Goal: Task Accomplishment & Management: Complete application form

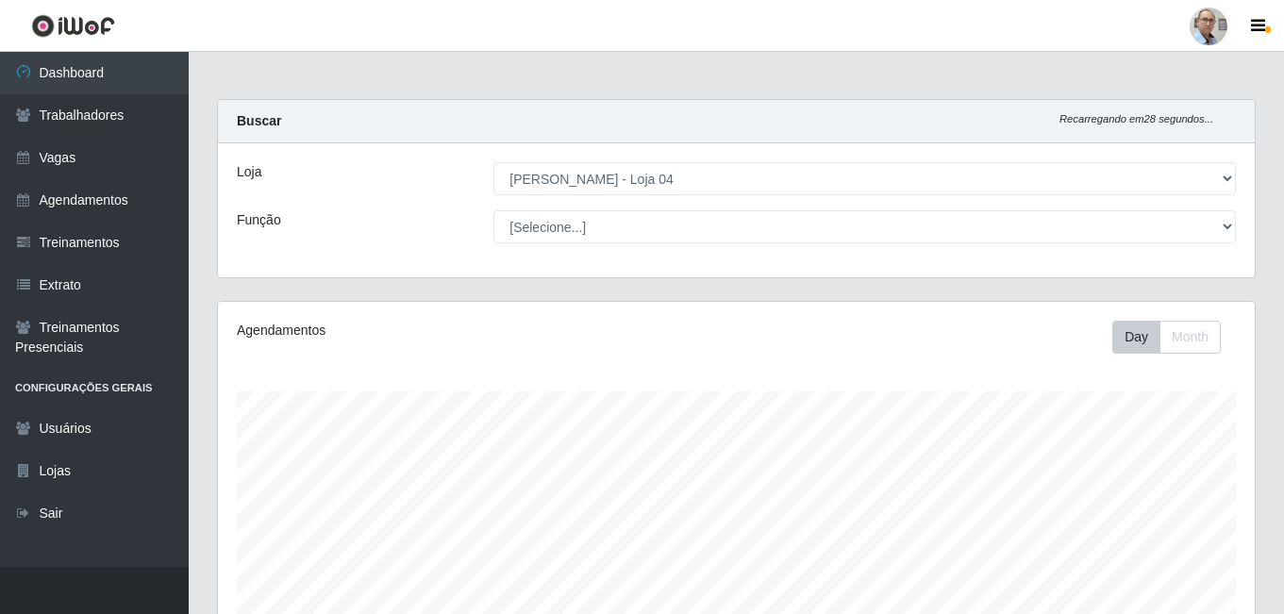
select select "251"
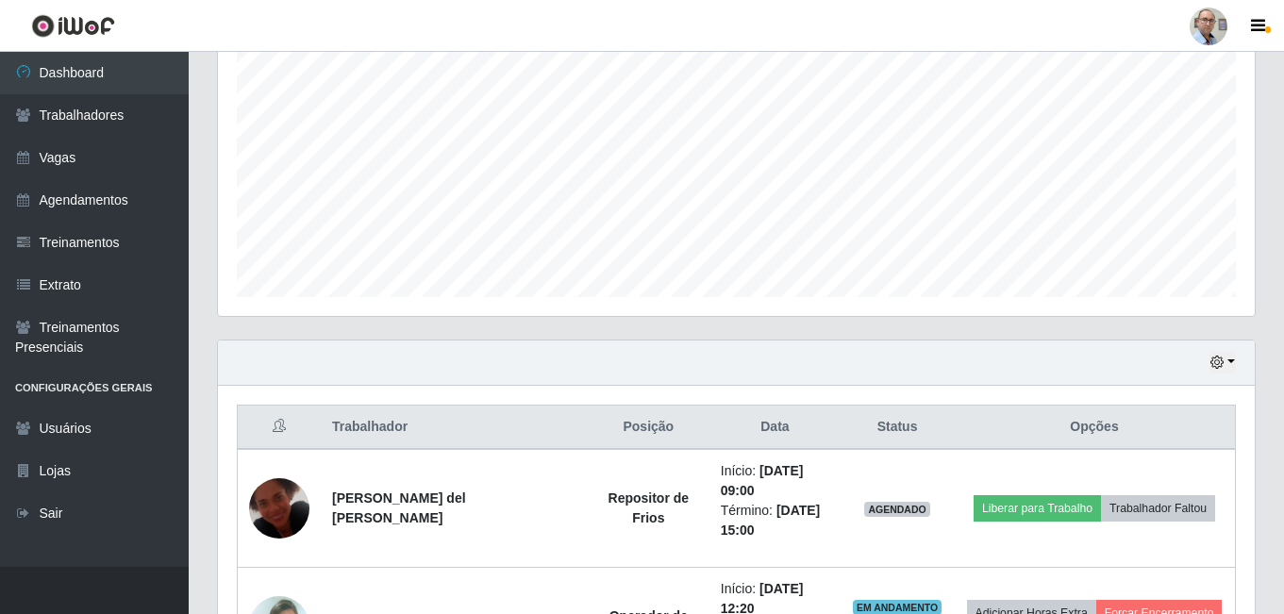
scroll to position [566, 0]
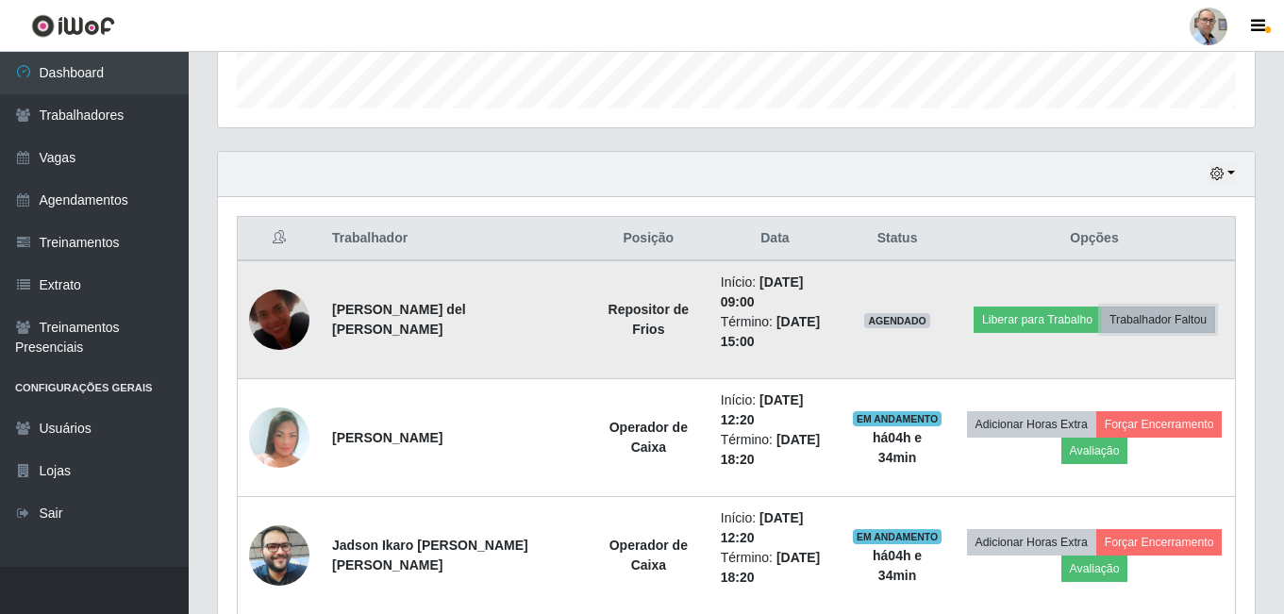
click at [1150, 320] on button "Trabalhador Faltou" at bounding box center [1158, 320] width 114 height 26
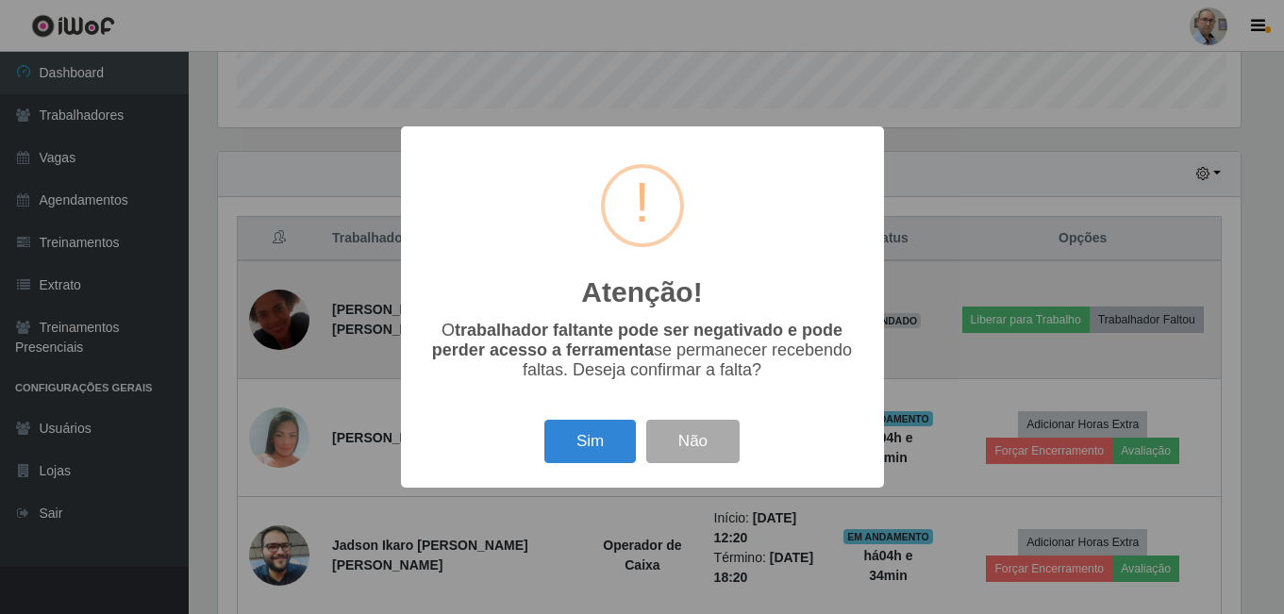
scroll to position [392, 1028]
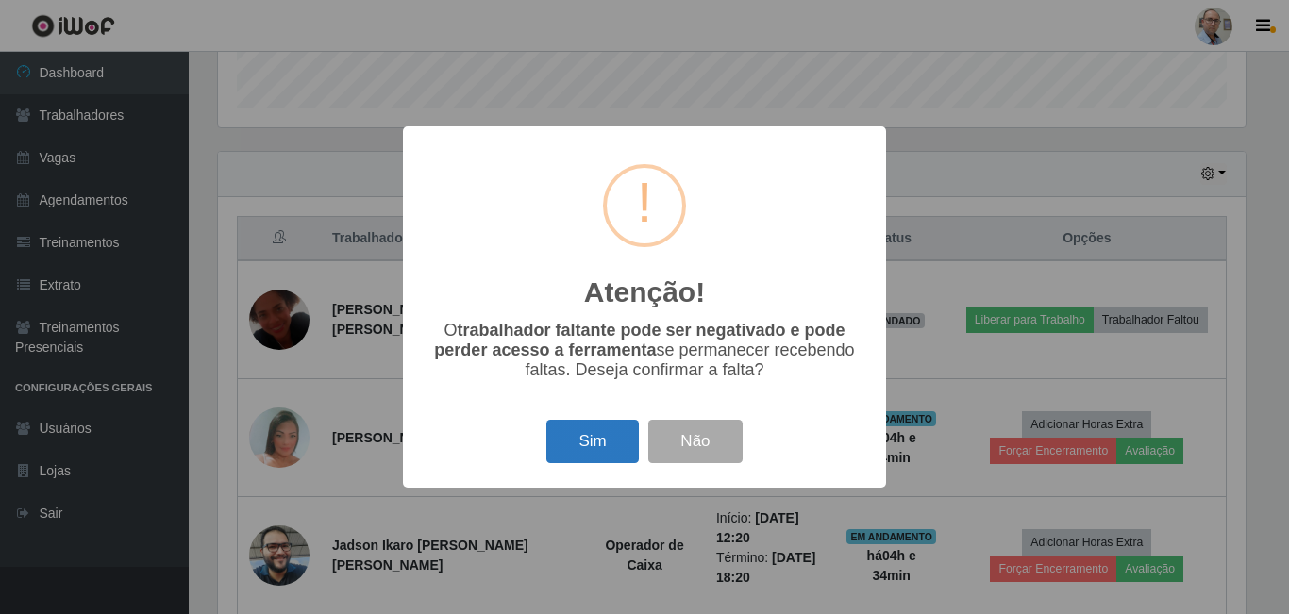
click at [592, 443] on button "Sim" at bounding box center [592, 442] width 92 height 44
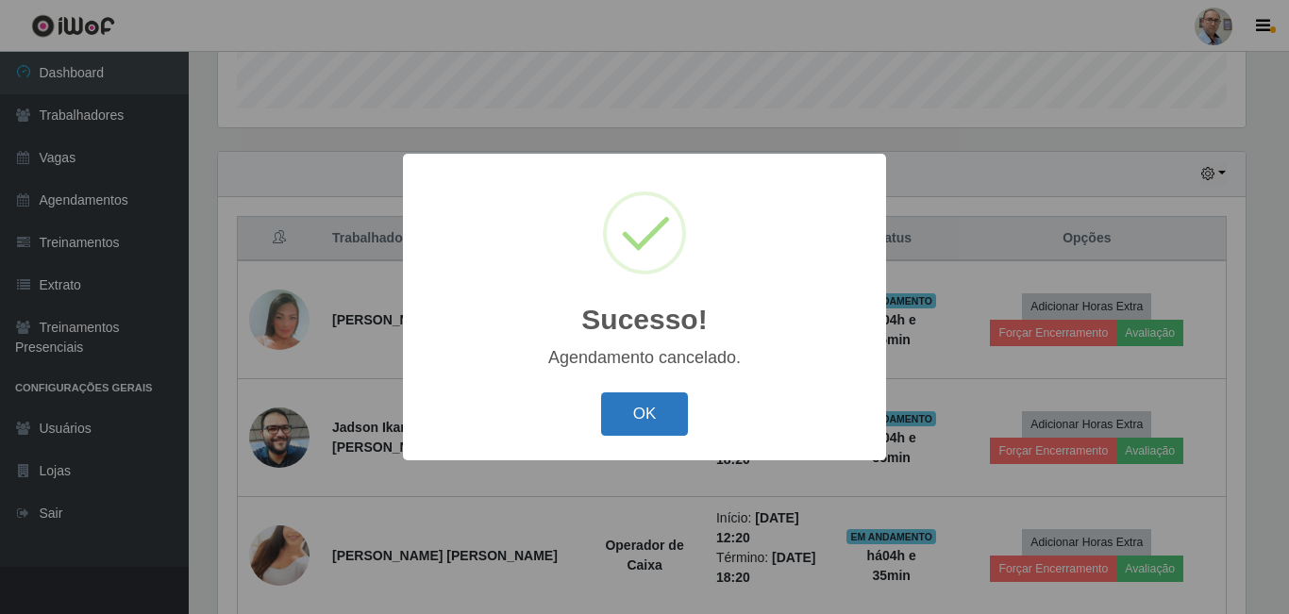
click at [659, 411] on button "OK" at bounding box center [645, 415] width 88 height 44
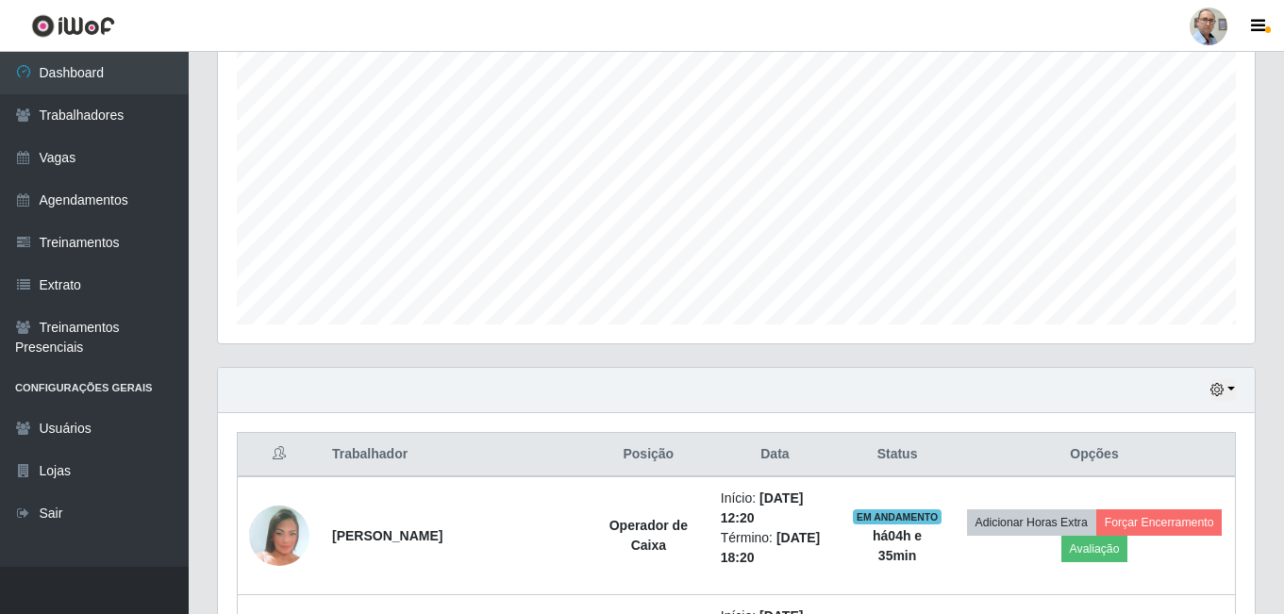
scroll to position [256, 0]
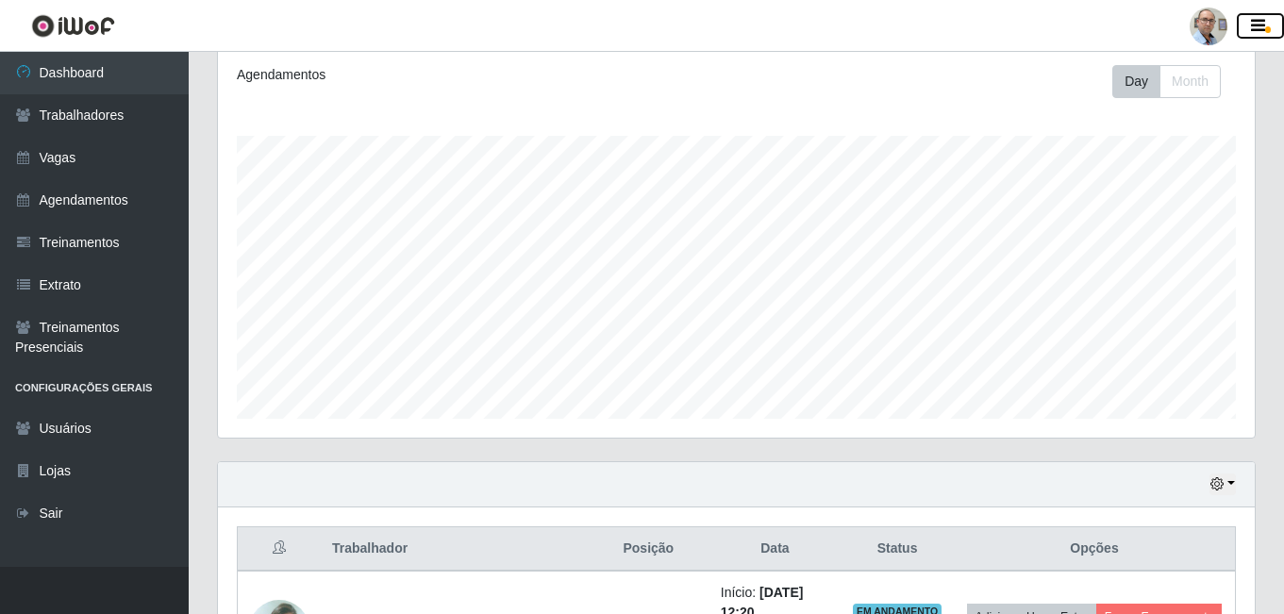
click at [1257, 25] on icon "button" at bounding box center [1258, 26] width 14 height 17
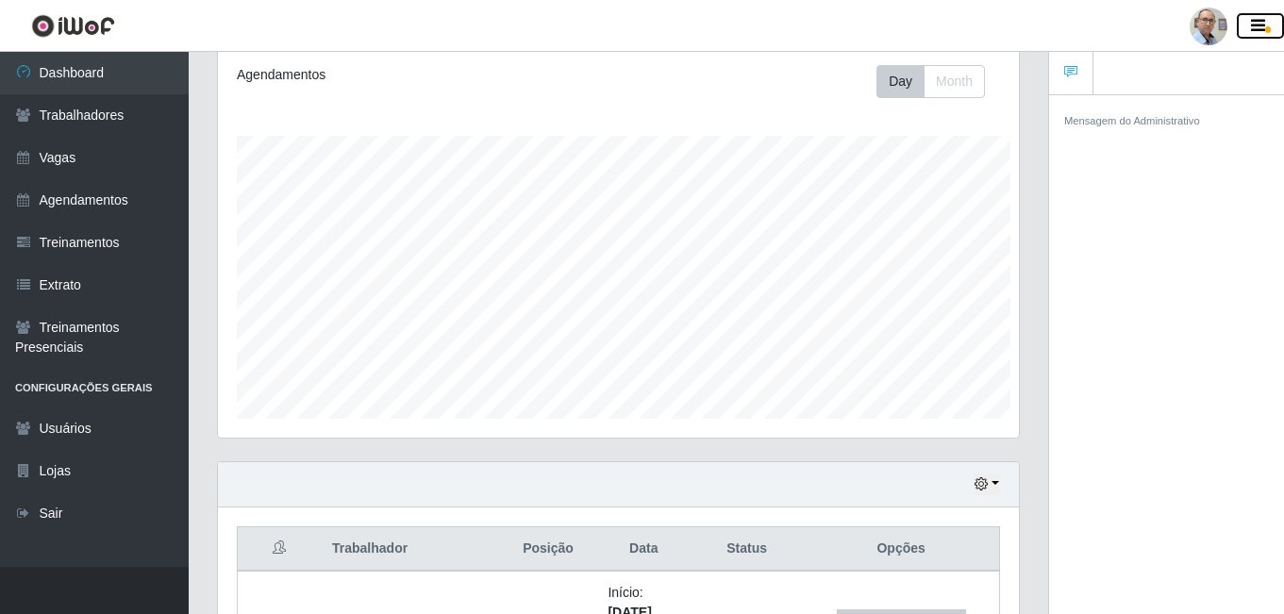
scroll to position [943232, 942821]
click at [1257, 25] on icon "button" at bounding box center [1258, 26] width 14 height 17
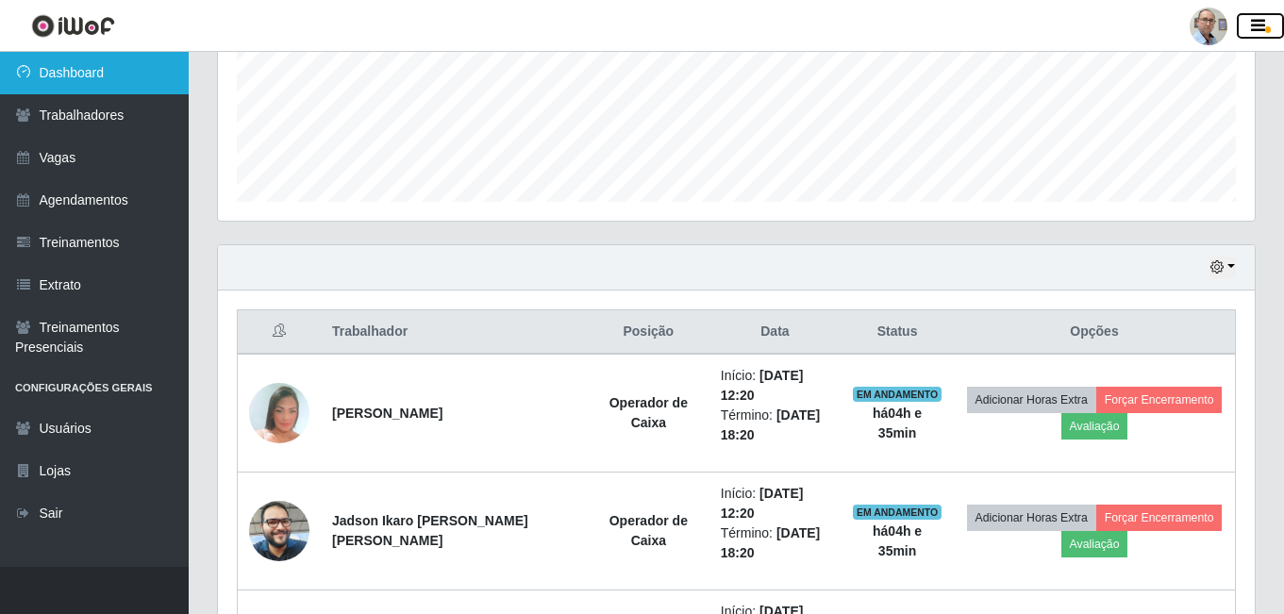
scroll to position [444, 0]
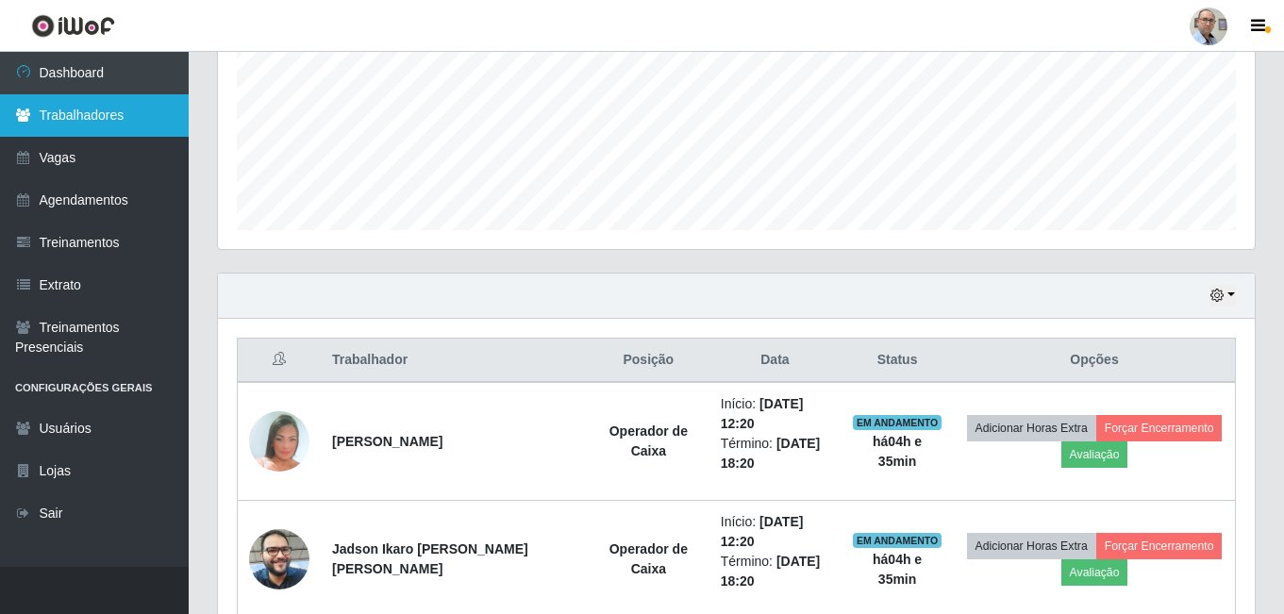
click at [59, 112] on link "Trabalhadores" at bounding box center [94, 115] width 189 height 42
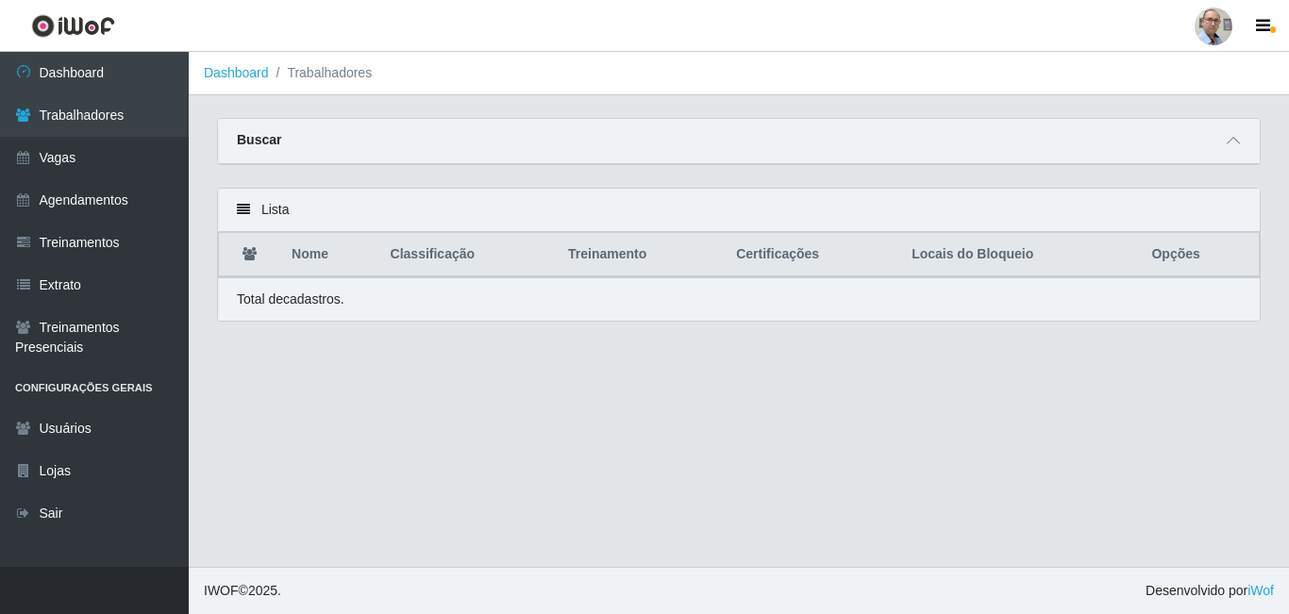
click at [239, 207] on icon at bounding box center [243, 209] width 13 height 13
click at [348, 151] on div "Buscar" at bounding box center [739, 141] width 1042 height 45
click at [1246, 140] on div "Buscar" at bounding box center [739, 141] width 1042 height 45
click at [1233, 144] on icon at bounding box center [1233, 140] width 13 height 13
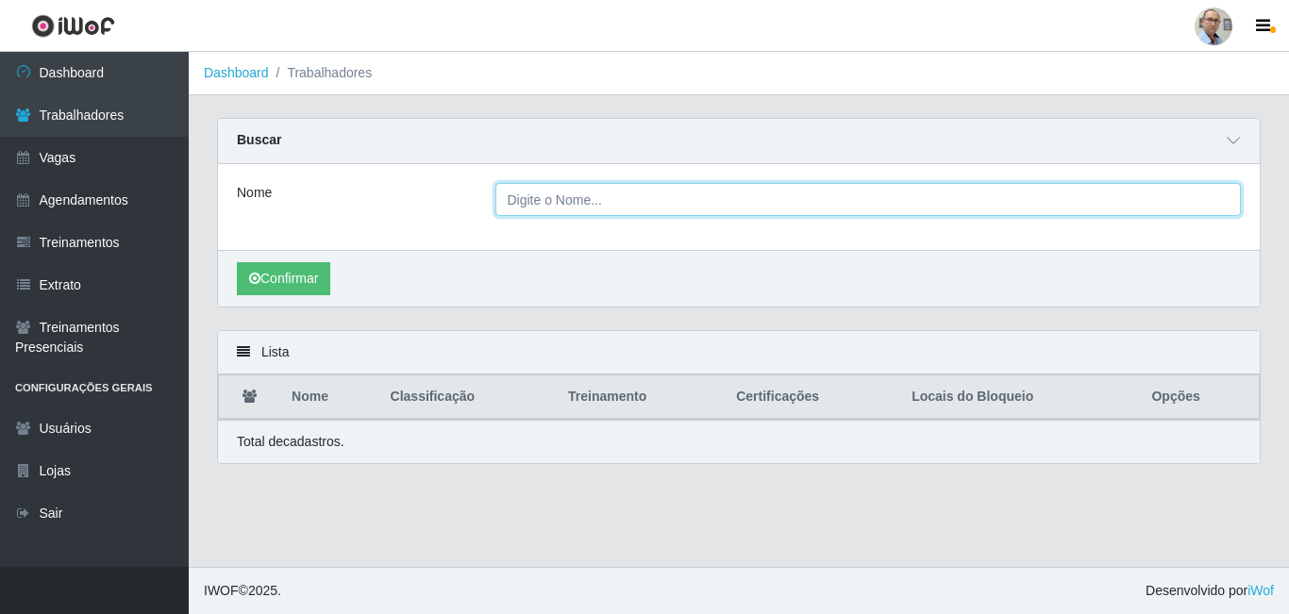
click at [698, 206] on input "Nome" at bounding box center [868, 199] width 746 height 33
type input "[PERSON_NAME]"
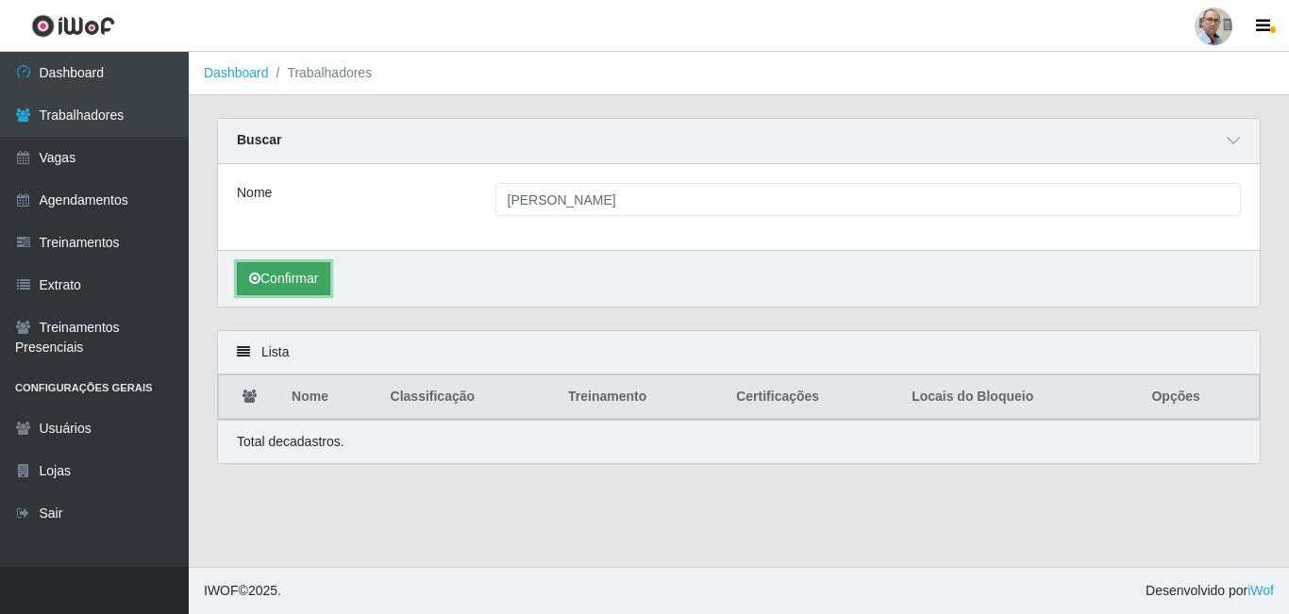
click at [297, 288] on button "Confirmar" at bounding box center [283, 278] width 93 height 33
click at [306, 278] on button "Confirmar" at bounding box center [283, 278] width 93 height 33
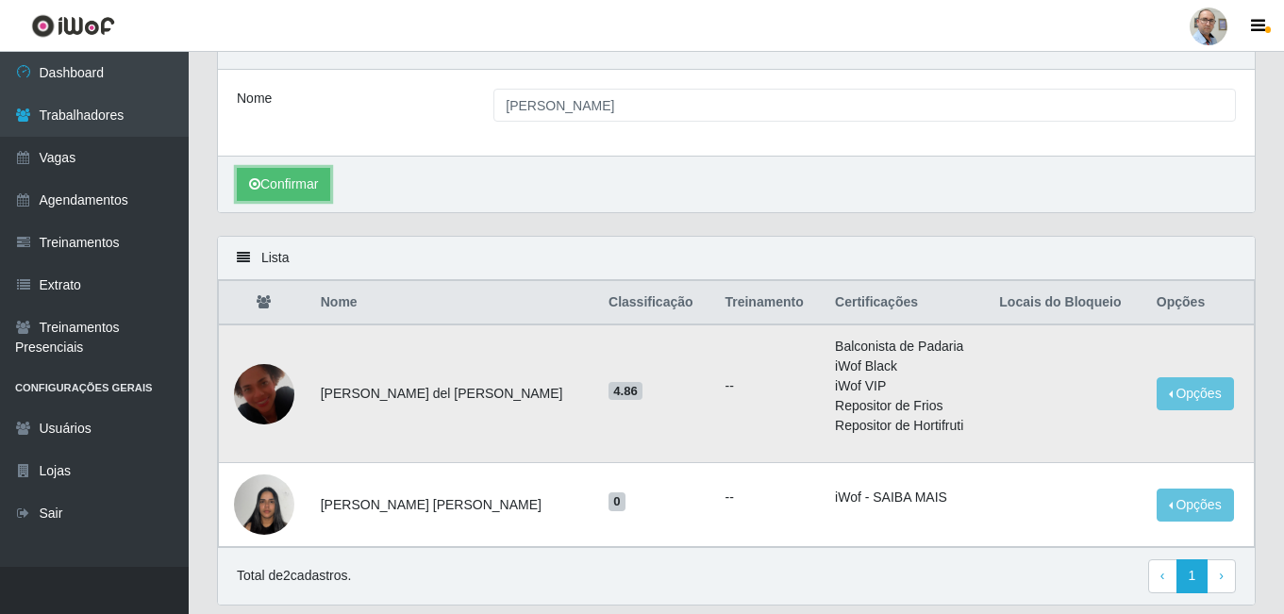
scroll to position [157, 0]
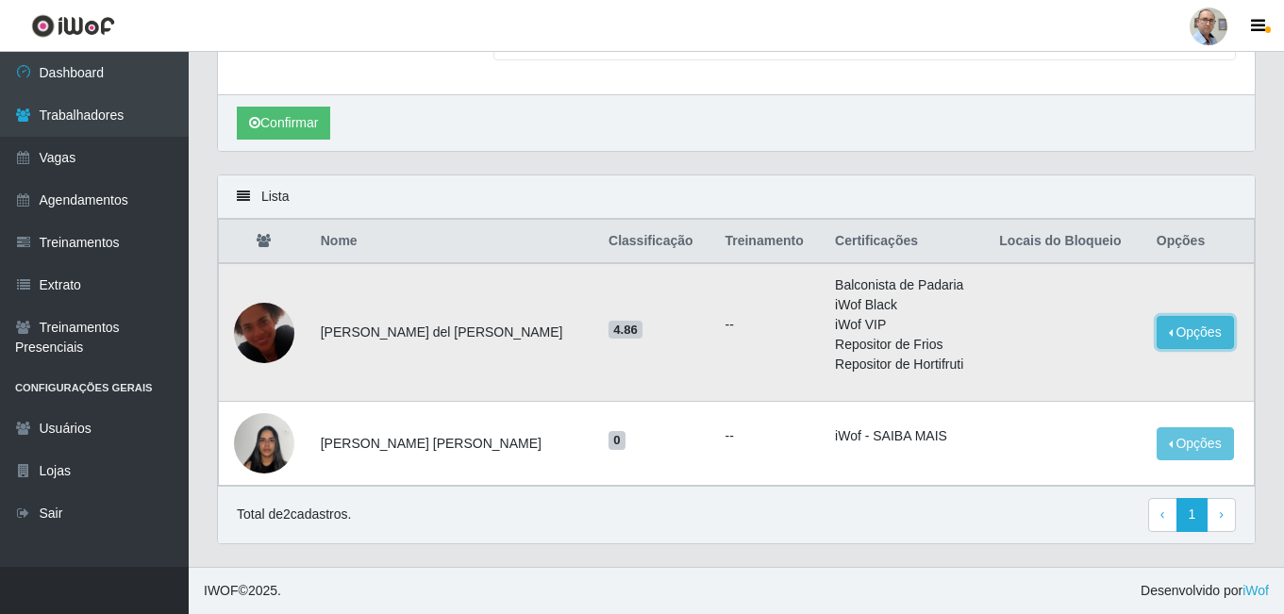
click at [1177, 332] on button "Opções" at bounding box center [1195, 332] width 77 height 33
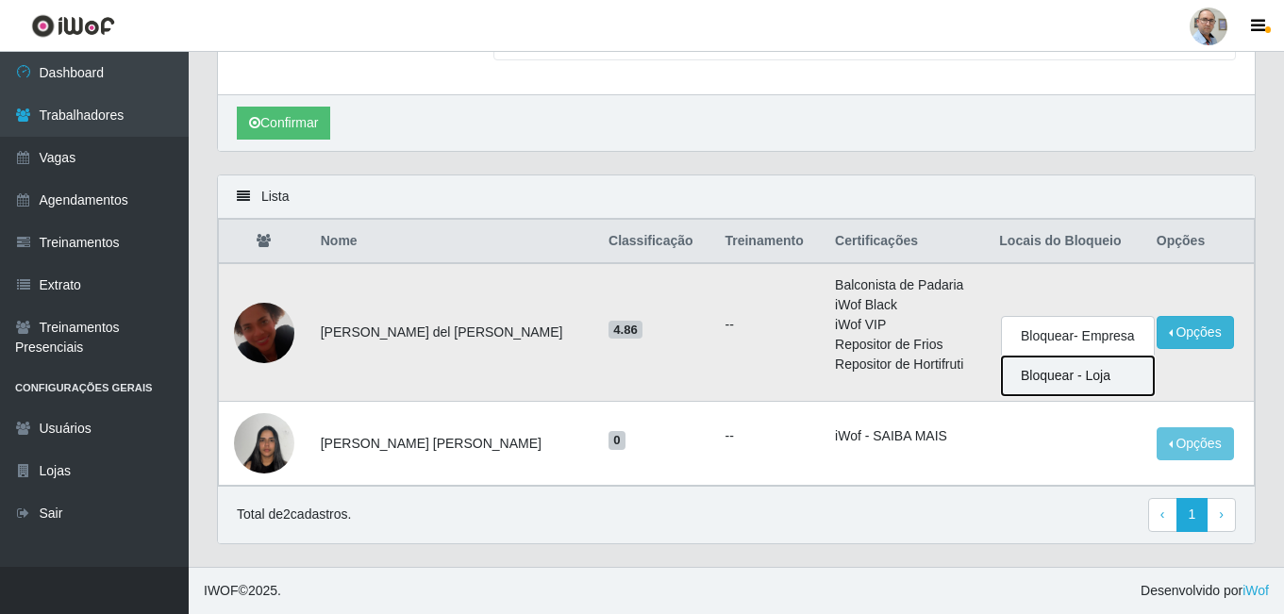
click at [1093, 383] on button "Bloquear - Loja" at bounding box center [1078, 376] width 152 height 39
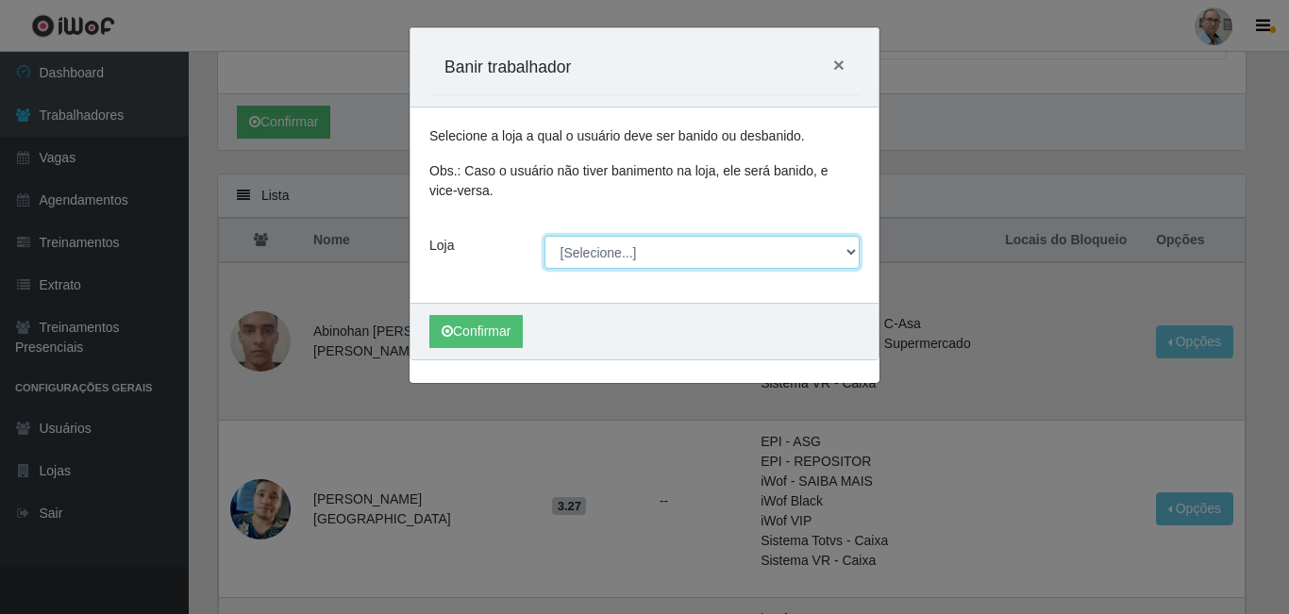
click at [705, 250] on select "[Selecione...] Mar Vermelho - Loja 04" at bounding box center [702, 252] width 316 height 33
select select "251"
click at [544, 236] on select "[Selecione...] Mar Vermelho - Loja 04" at bounding box center [702, 252] width 316 height 33
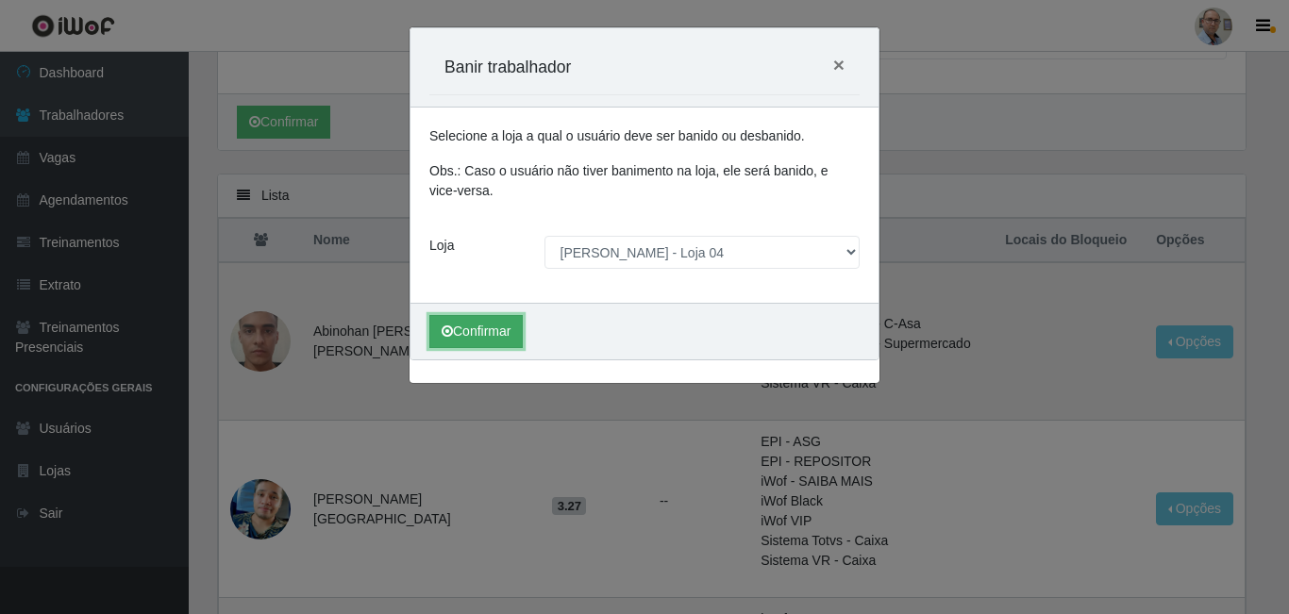
click at [466, 333] on button "Confirmar" at bounding box center [475, 331] width 93 height 33
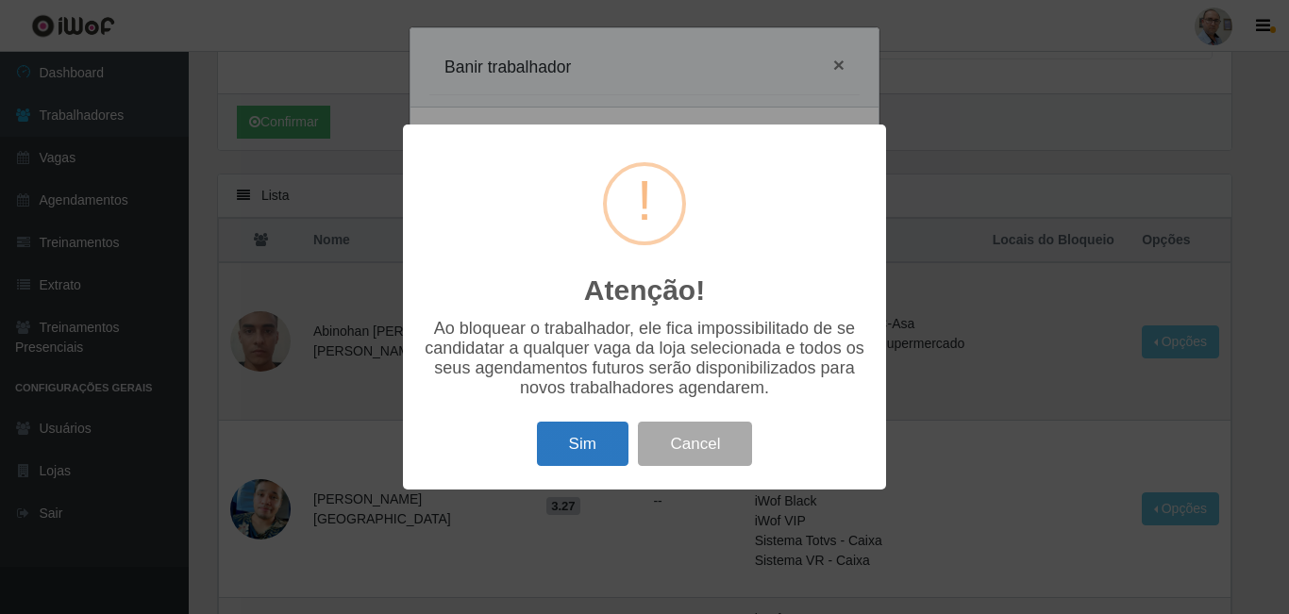
click at [591, 436] on button "Sim" at bounding box center [583, 444] width 92 height 44
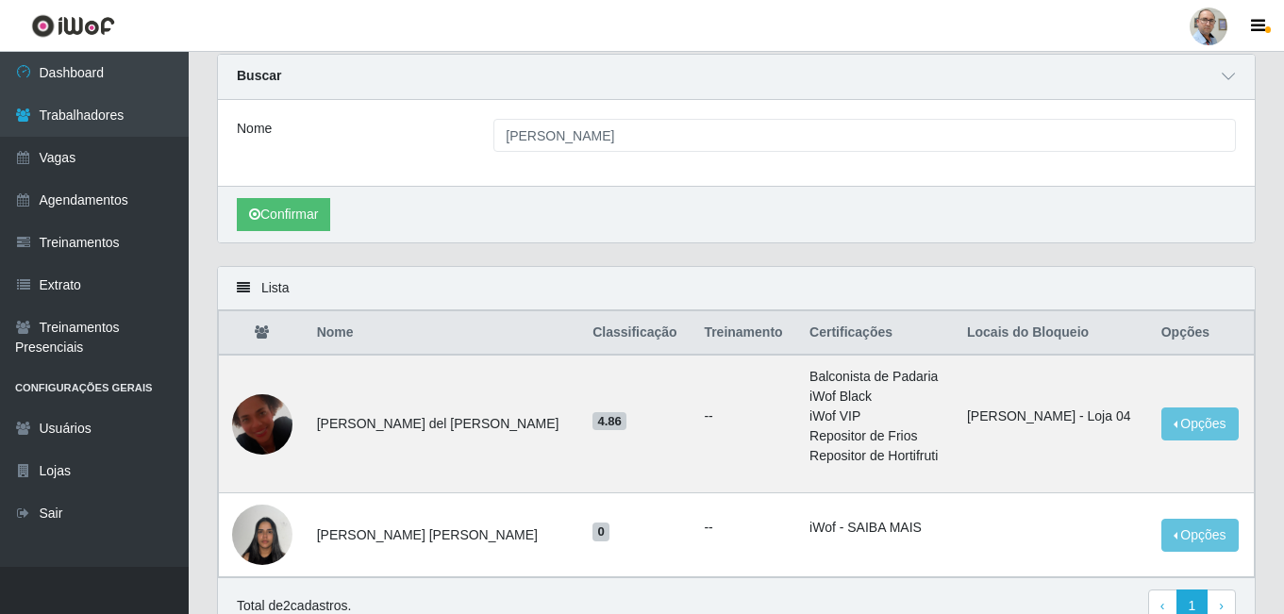
scroll to position [94, 0]
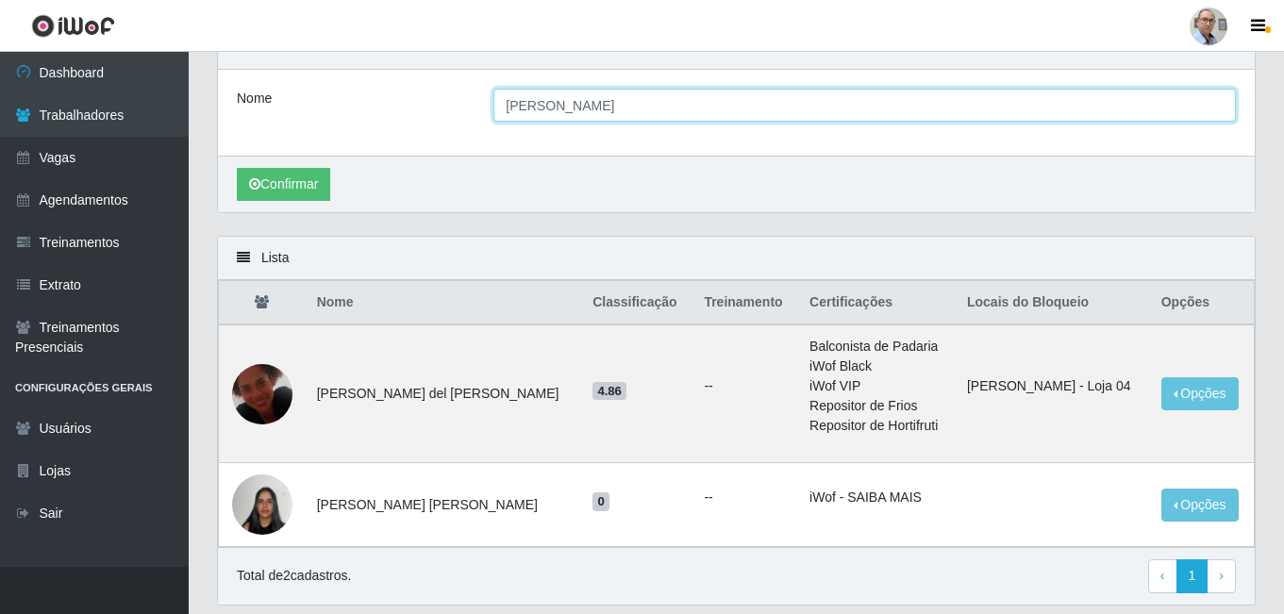
drag, startPoint x: 568, startPoint y: 99, endPoint x: 341, endPoint y: 85, distance: 227.9
click at [341, 85] on div "Nome [PERSON_NAME]" at bounding box center [736, 113] width 1037 height 86
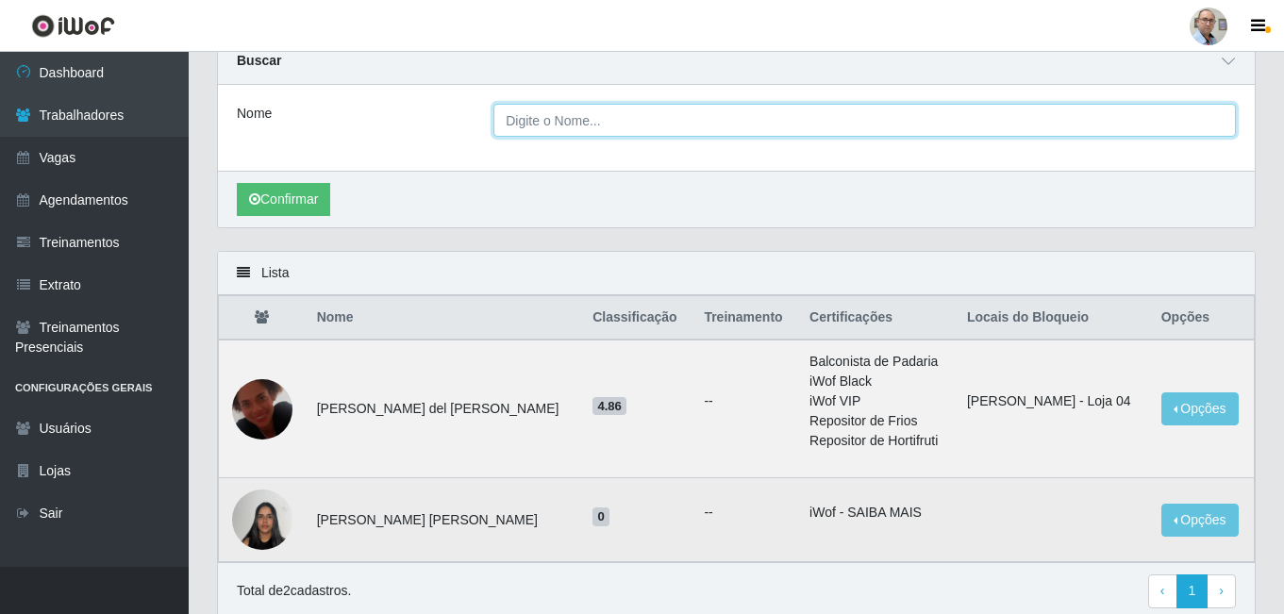
scroll to position [0, 0]
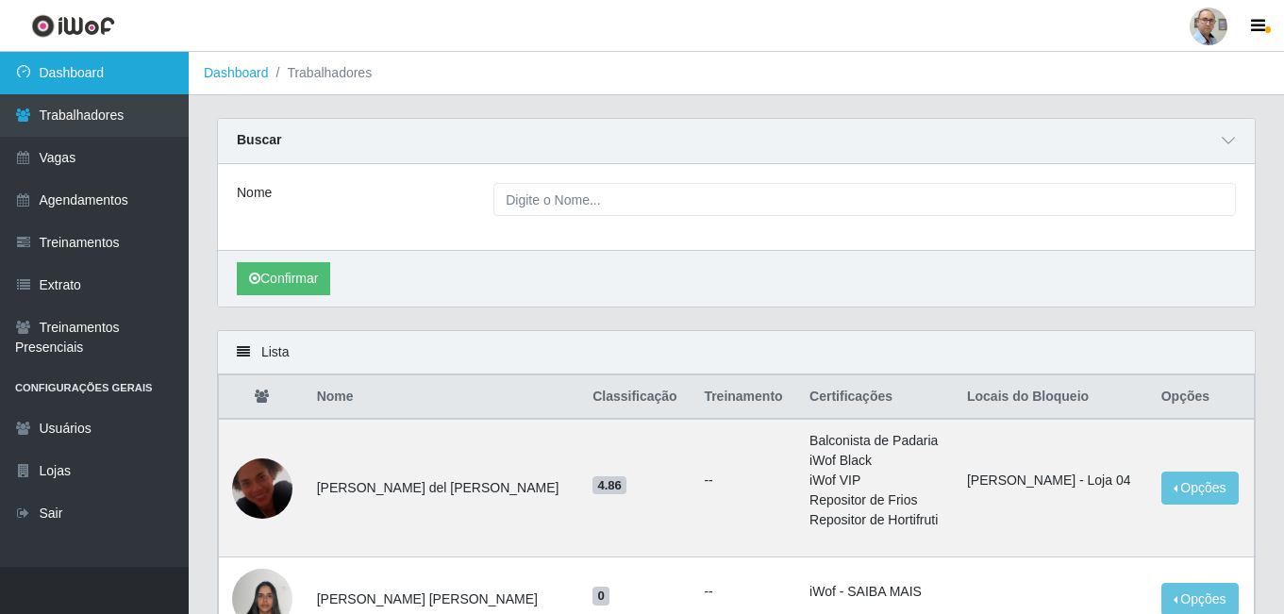
click at [64, 74] on link "Dashboard" at bounding box center [94, 73] width 189 height 42
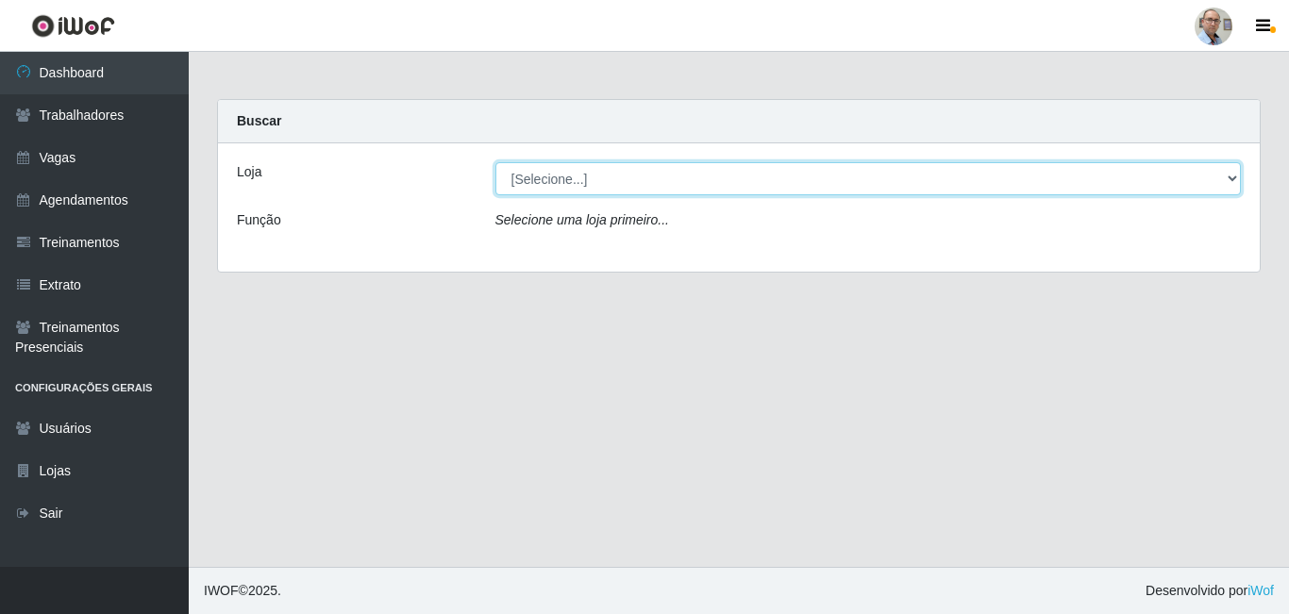
click at [667, 171] on select "[Selecione...] Mar Vermelho - Loja 04" at bounding box center [868, 178] width 746 height 33
select select "251"
click at [495, 162] on select "[Selecione...] Mar Vermelho - Loja 04" at bounding box center [868, 178] width 746 height 33
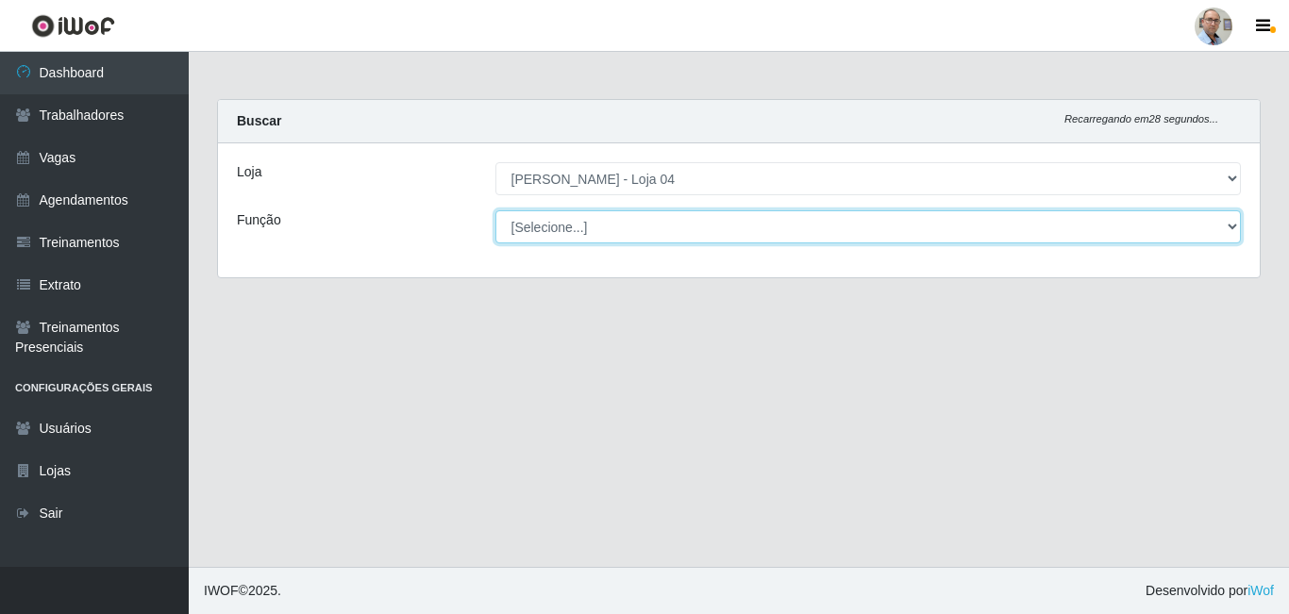
click at [658, 225] on select "[Selecione...] ASG ASG + ASG ++ Auxiliar de Depósito Auxiliar de Depósito + Aux…" at bounding box center [868, 226] width 746 height 33
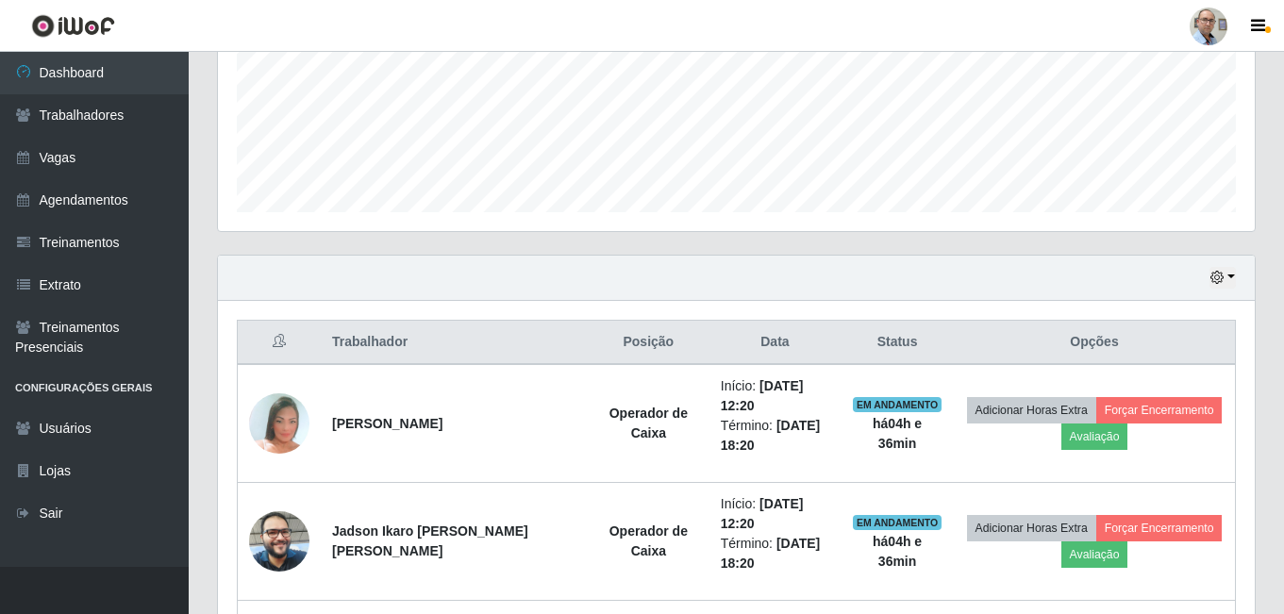
scroll to position [256, 0]
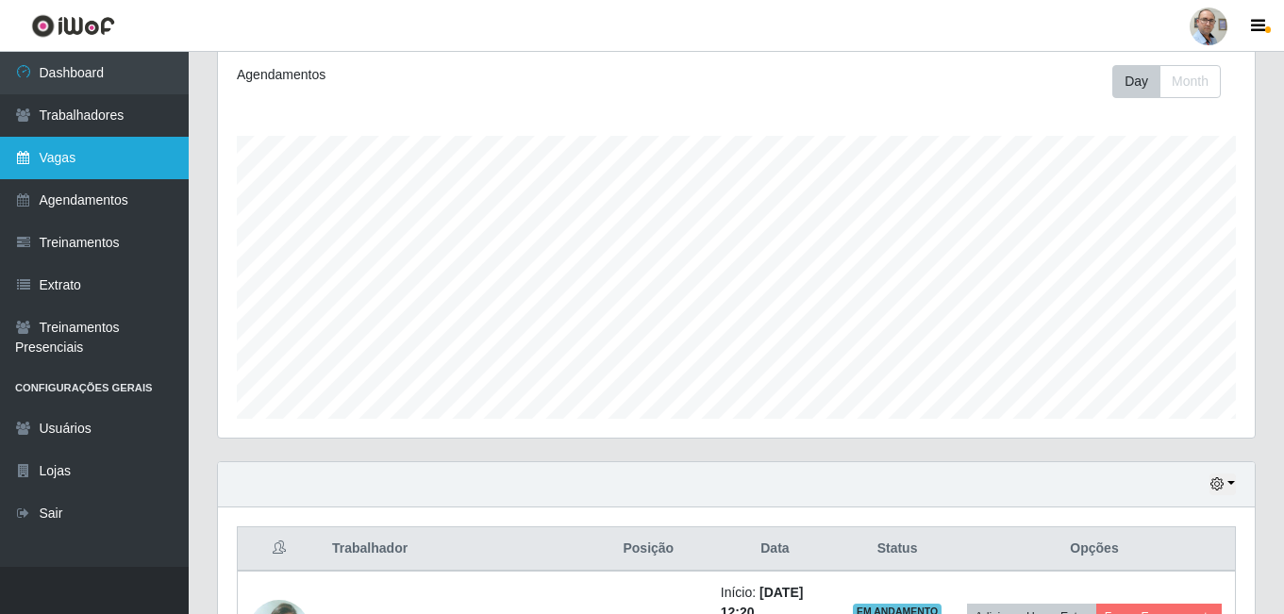
click at [72, 161] on link "Vagas" at bounding box center [94, 158] width 189 height 42
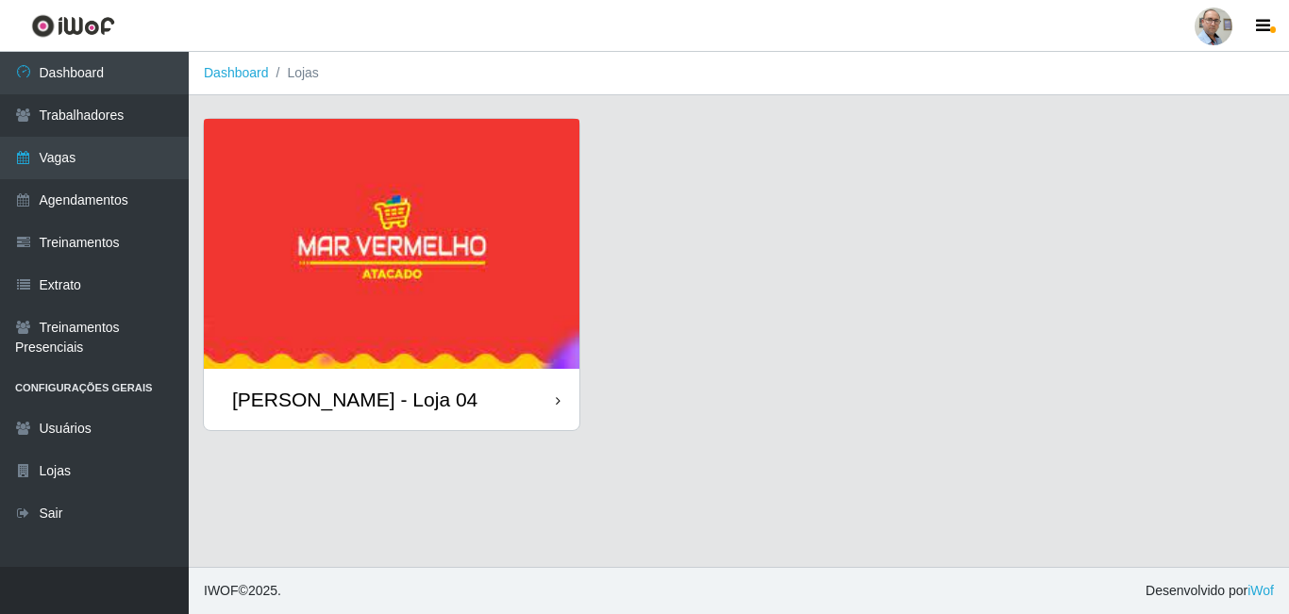
click at [332, 415] on div "[PERSON_NAME] - Loja 04" at bounding box center [392, 399] width 376 height 61
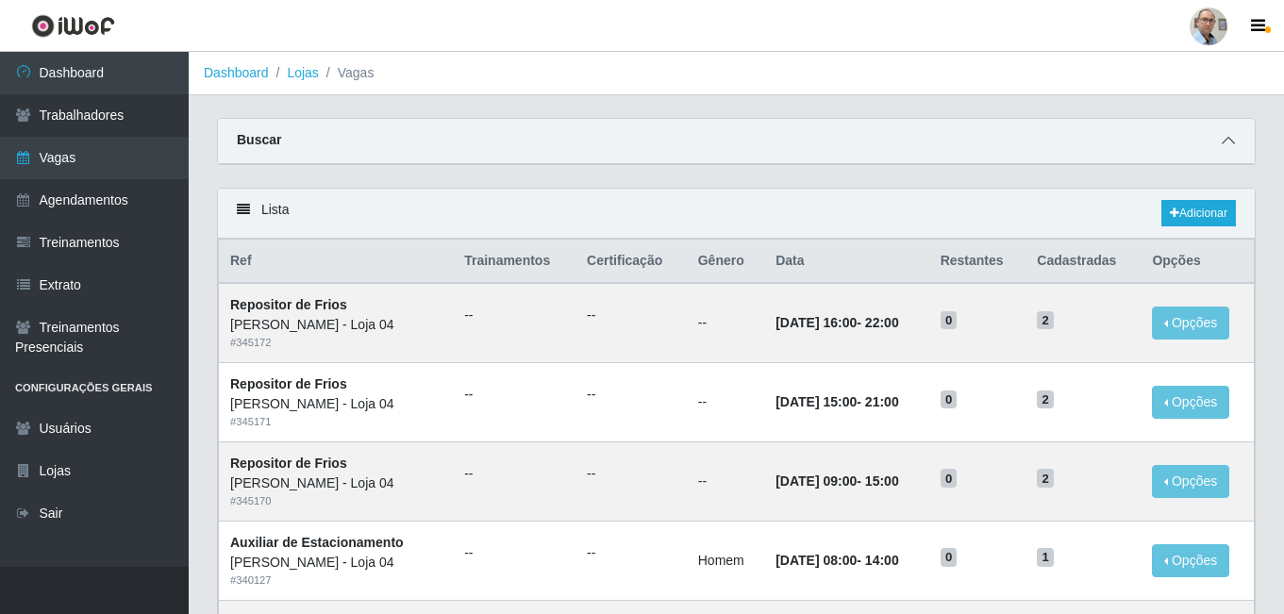
click at [1230, 143] on icon at bounding box center [1228, 140] width 13 height 13
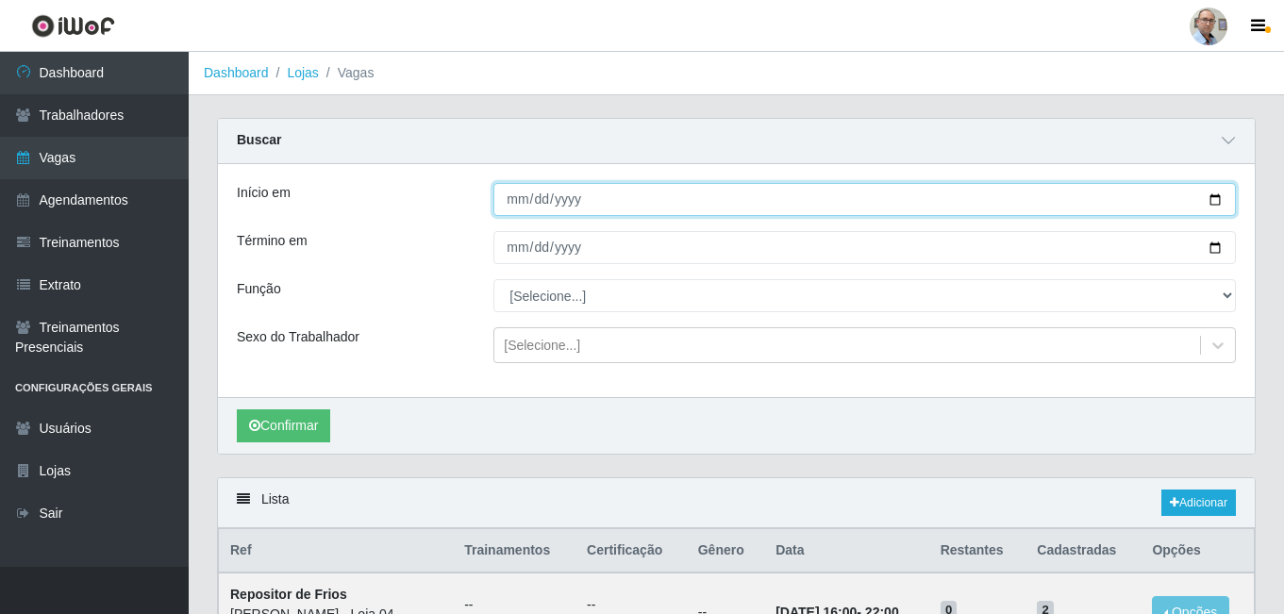
click at [1213, 209] on input "Início em" at bounding box center [865, 199] width 743 height 33
click at [1213, 197] on input "Início em" at bounding box center [865, 199] width 743 height 33
type input "[DATE]"
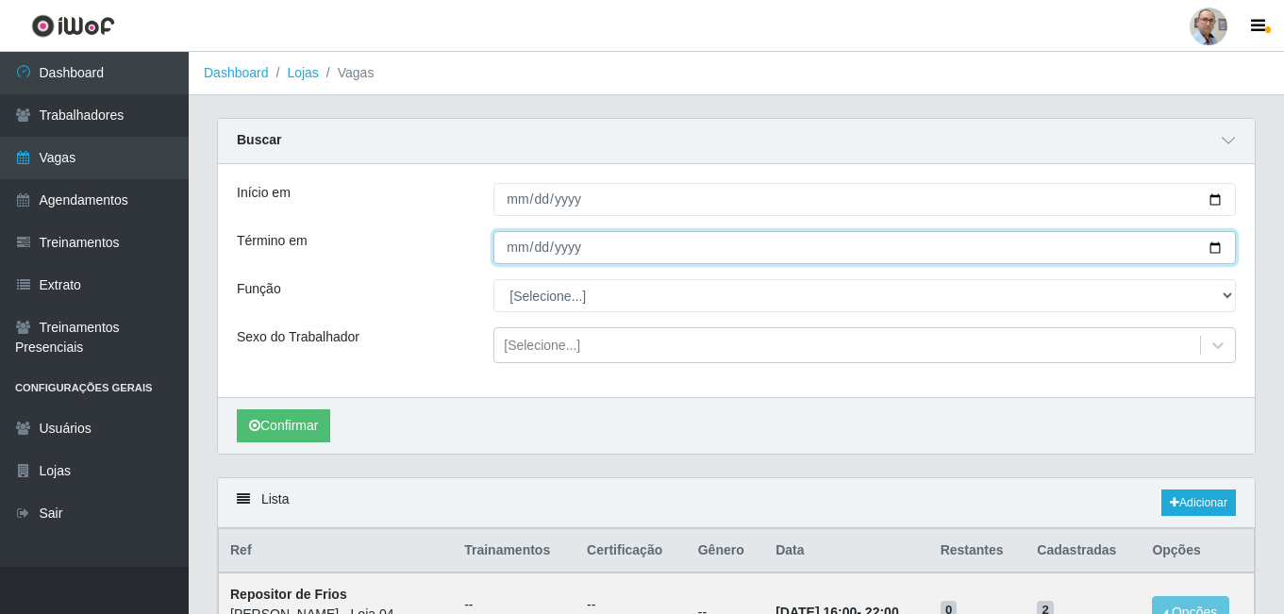
click at [1212, 245] on input "Término em" at bounding box center [865, 247] width 743 height 33
type input "[DATE]"
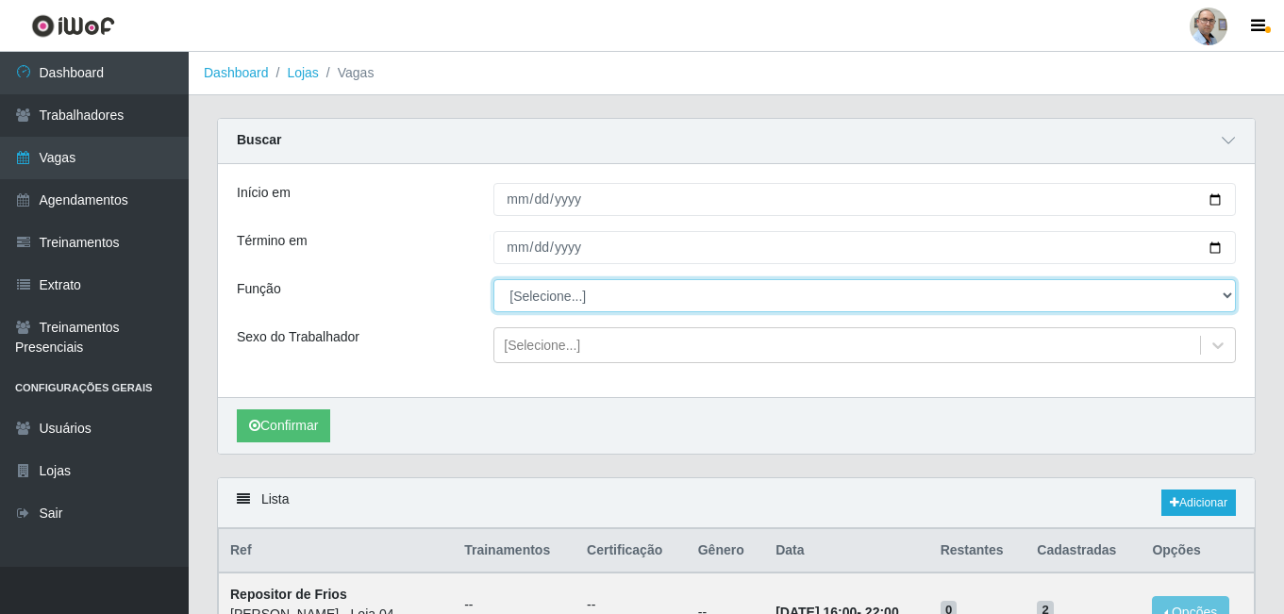
click at [563, 308] on select "[Selecione...] ASG ASG + ASG ++ Auxiliar de Depósito Auxiliar de Depósito + Aux…" at bounding box center [865, 295] width 743 height 33
select select "82"
click at [494, 280] on select "[Selecione...] ASG ASG + ASG ++ Auxiliar de Depósito Auxiliar de Depósito + Aux…" at bounding box center [865, 295] width 743 height 33
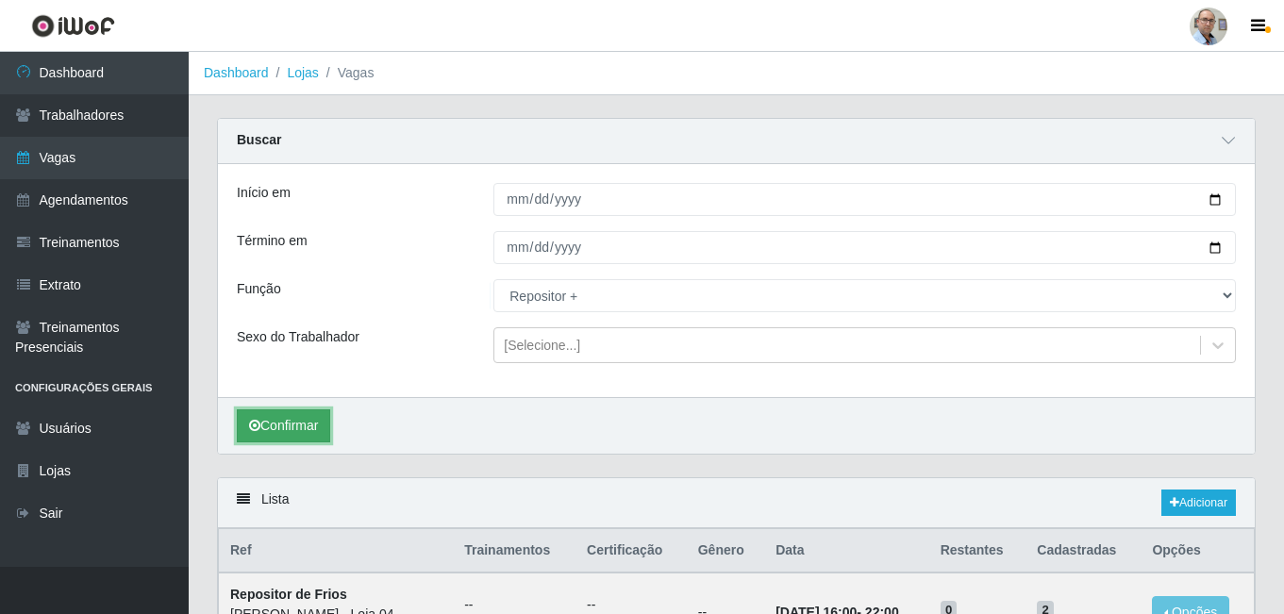
click at [288, 418] on button "Confirmar" at bounding box center [283, 426] width 93 height 33
click at [540, 350] on div "[Selecione...]" at bounding box center [542, 346] width 76 height 20
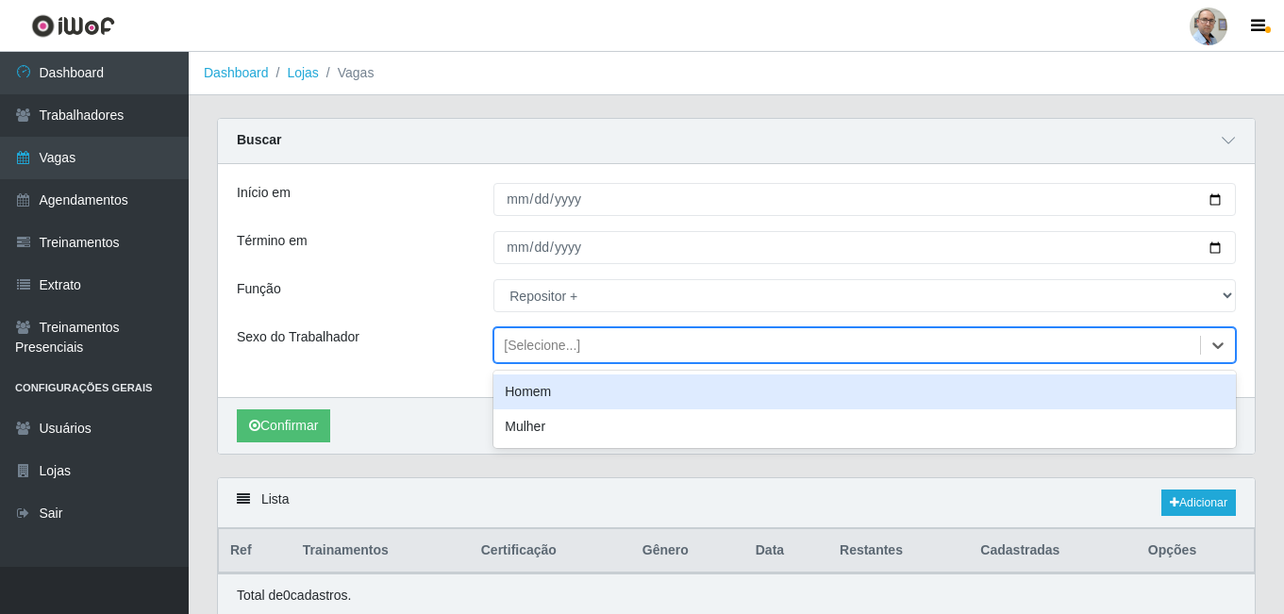
click at [530, 396] on div "Homem" at bounding box center [865, 392] width 743 height 35
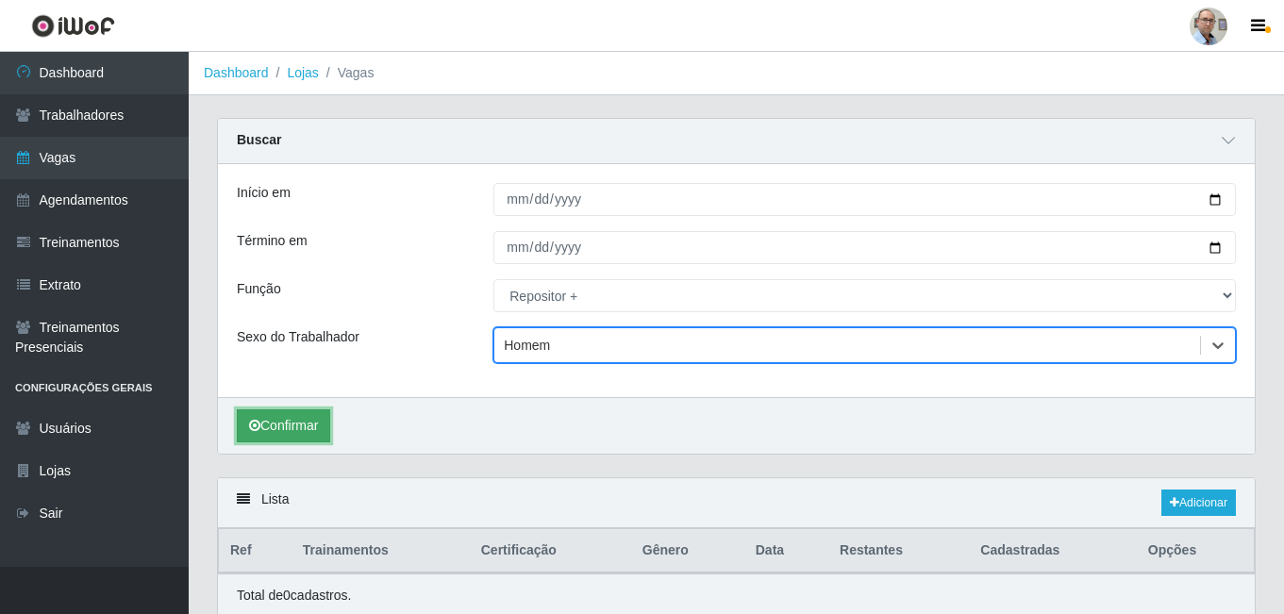
click at [296, 423] on button "Confirmar" at bounding box center [283, 426] width 93 height 33
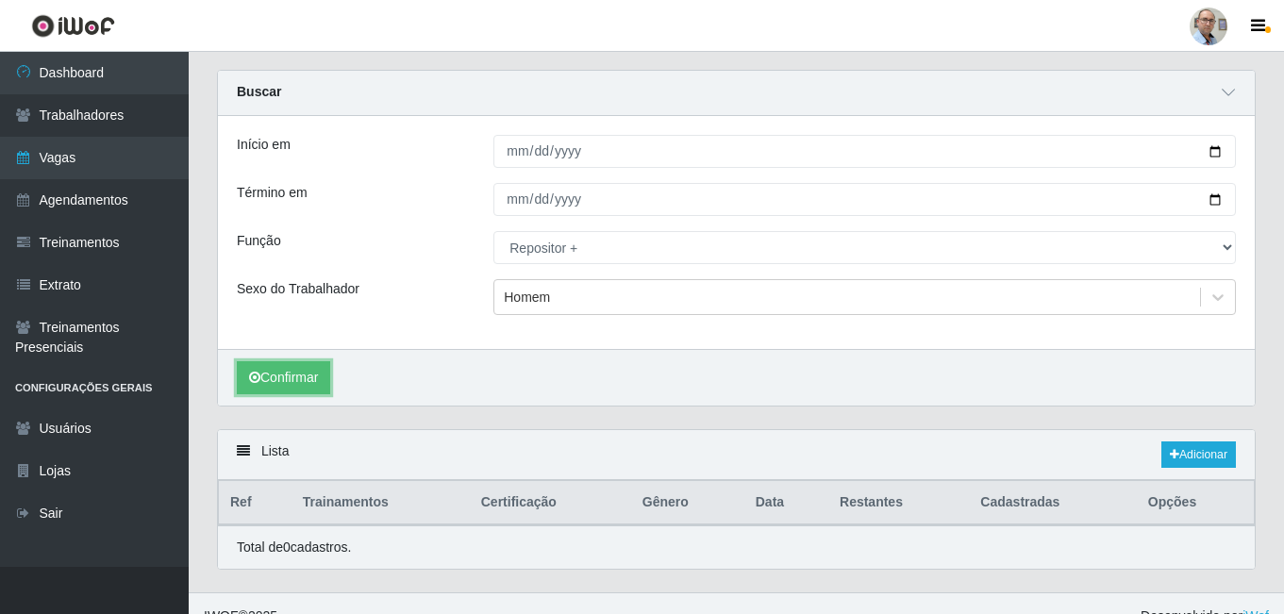
scroll to position [75, 0]
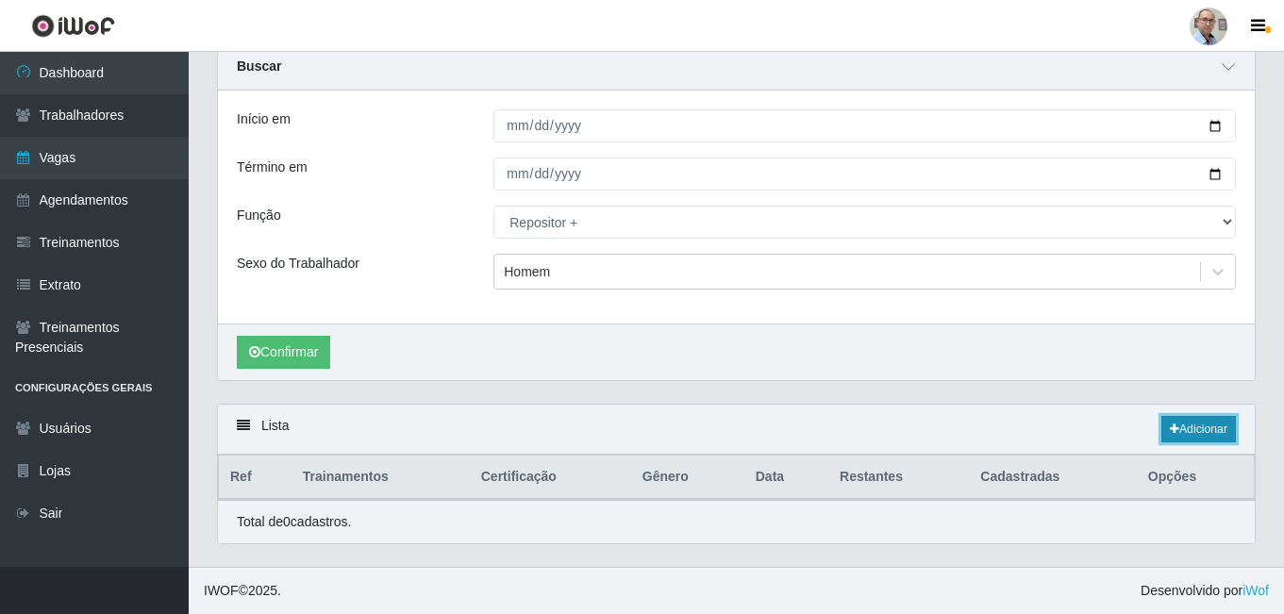
click at [1195, 427] on link "Adicionar" at bounding box center [1199, 429] width 75 height 26
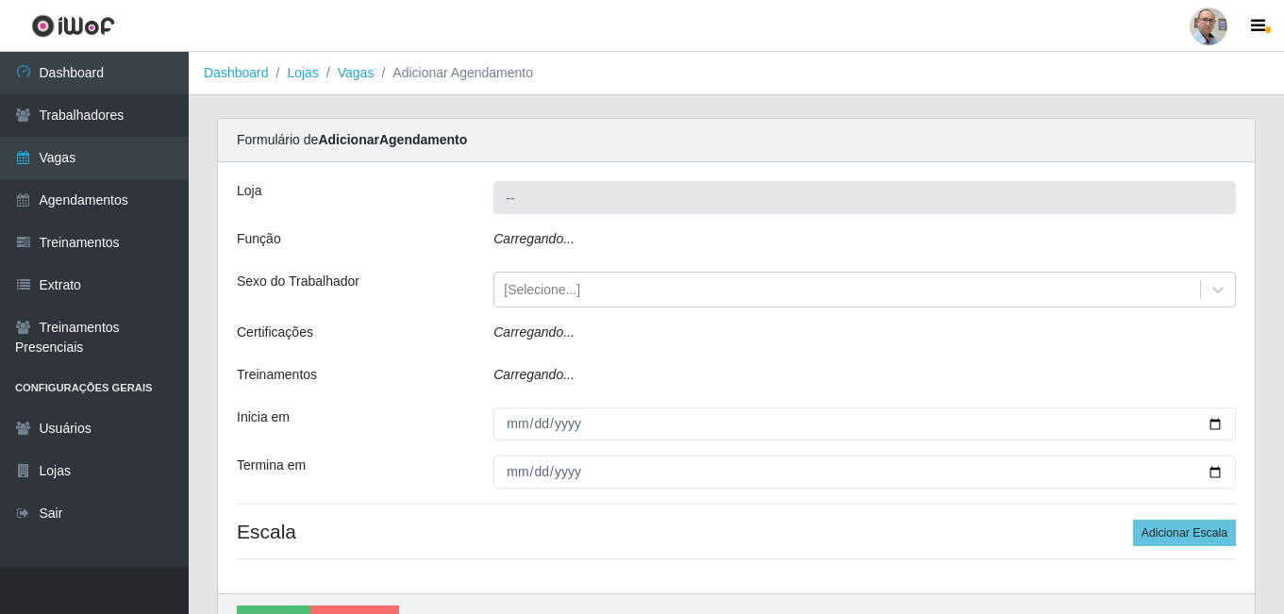
type input "[PERSON_NAME] - Loja 04"
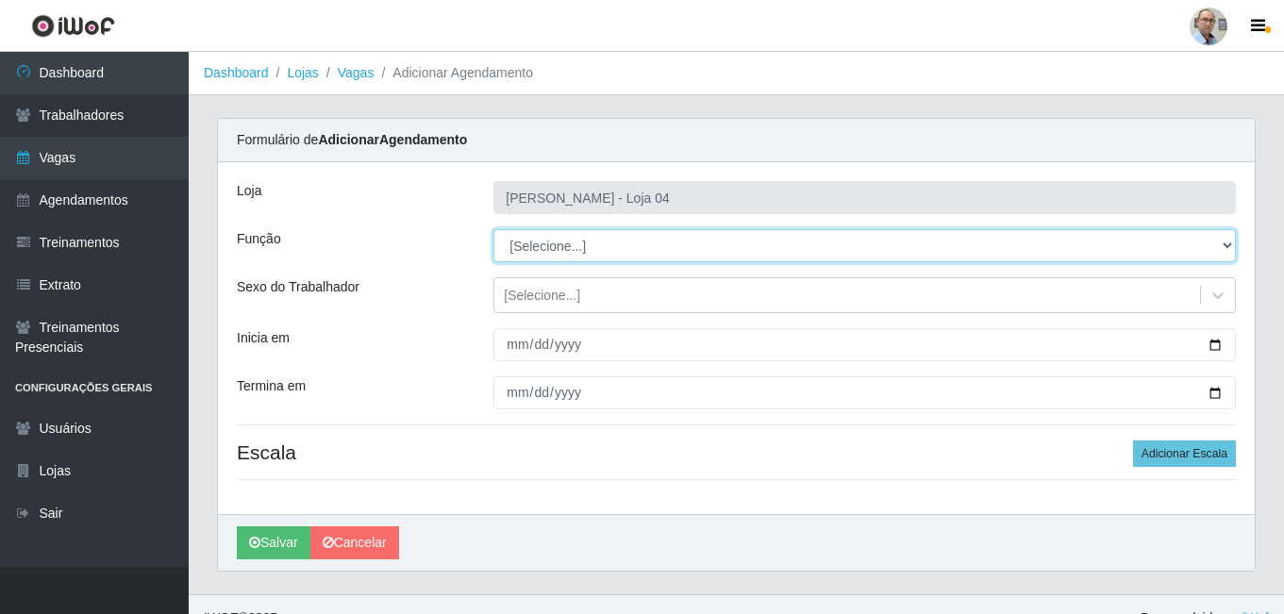
click at [558, 243] on select "[Selecione...] ASG ASG + ASG ++ Auxiliar de Depósito Auxiliar de Depósito + Aux…" at bounding box center [865, 245] width 743 height 33
select select "82"
click at [494, 229] on select "[Selecione...] ASG ASG + ASG ++ Auxiliar de Depósito Auxiliar de Depósito + Aux…" at bounding box center [865, 245] width 743 height 33
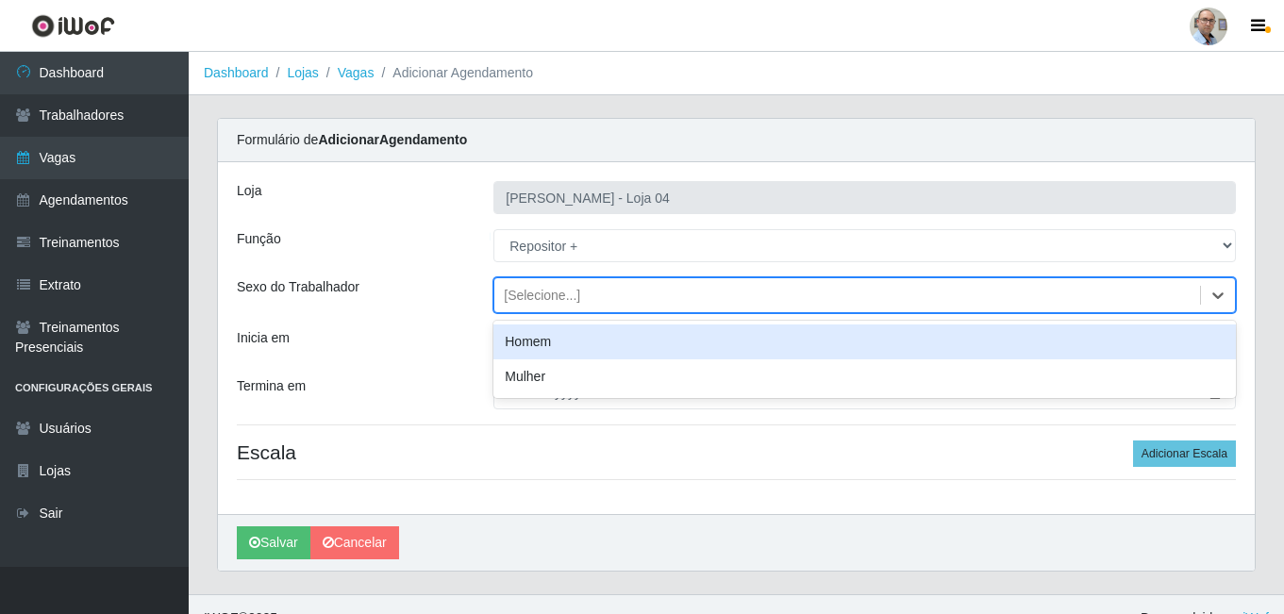
click at [588, 284] on div "[Selecione...]" at bounding box center [847, 295] width 706 height 31
click at [550, 340] on div "Homem" at bounding box center [865, 342] width 743 height 35
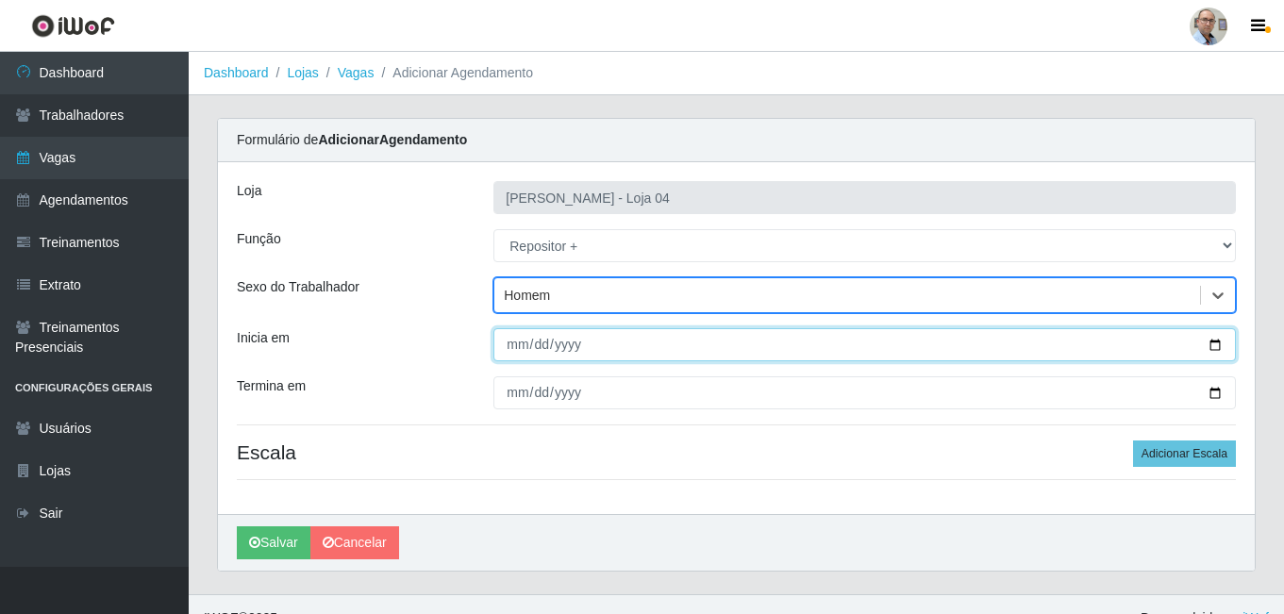
click at [1214, 344] on input "Inicia em" at bounding box center [865, 344] width 743 height 33
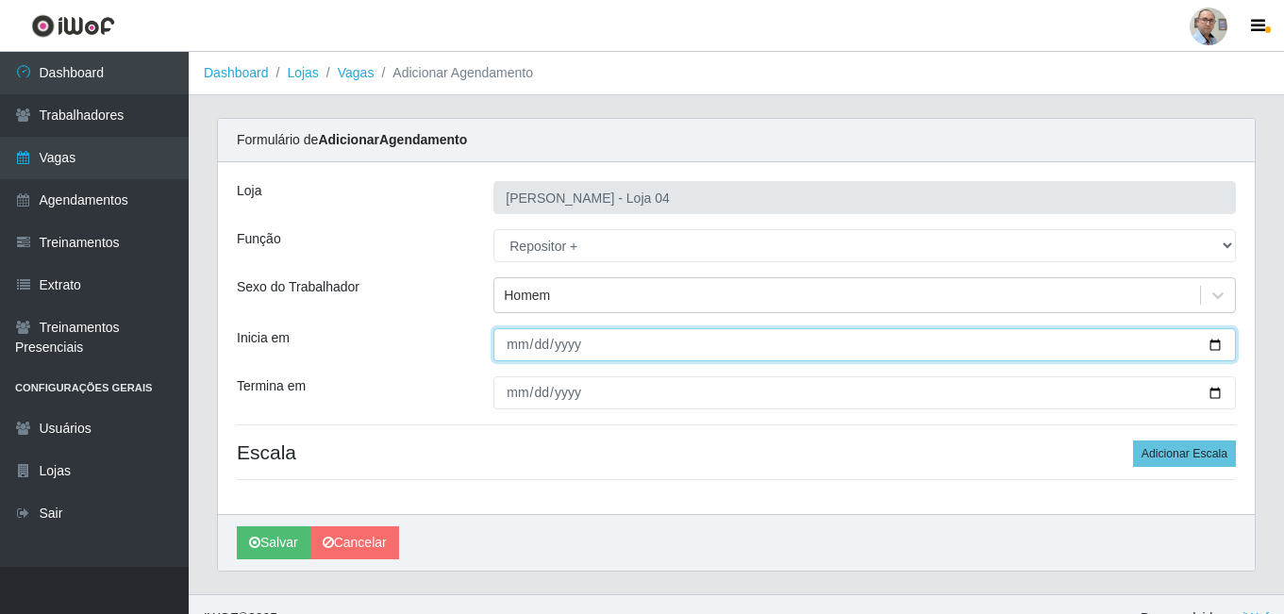
type input "[DATE]"
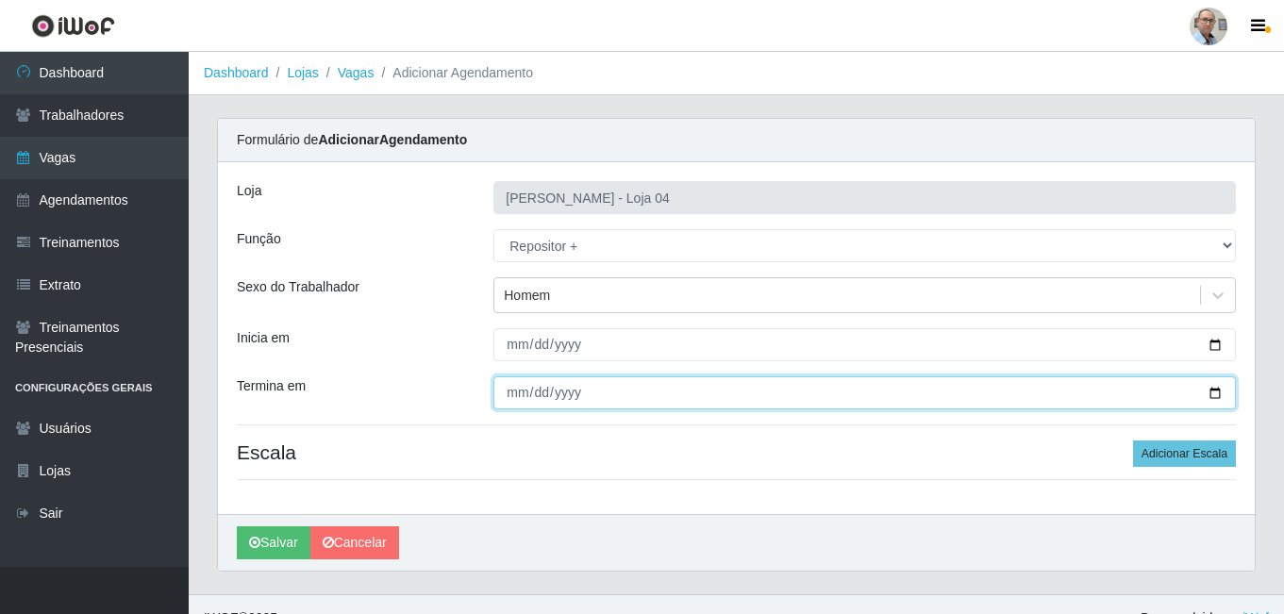
click at [1214, 393] on input "Termina em" at bounding box center [865, 393] width 743 height 33
type input "[DATE]"
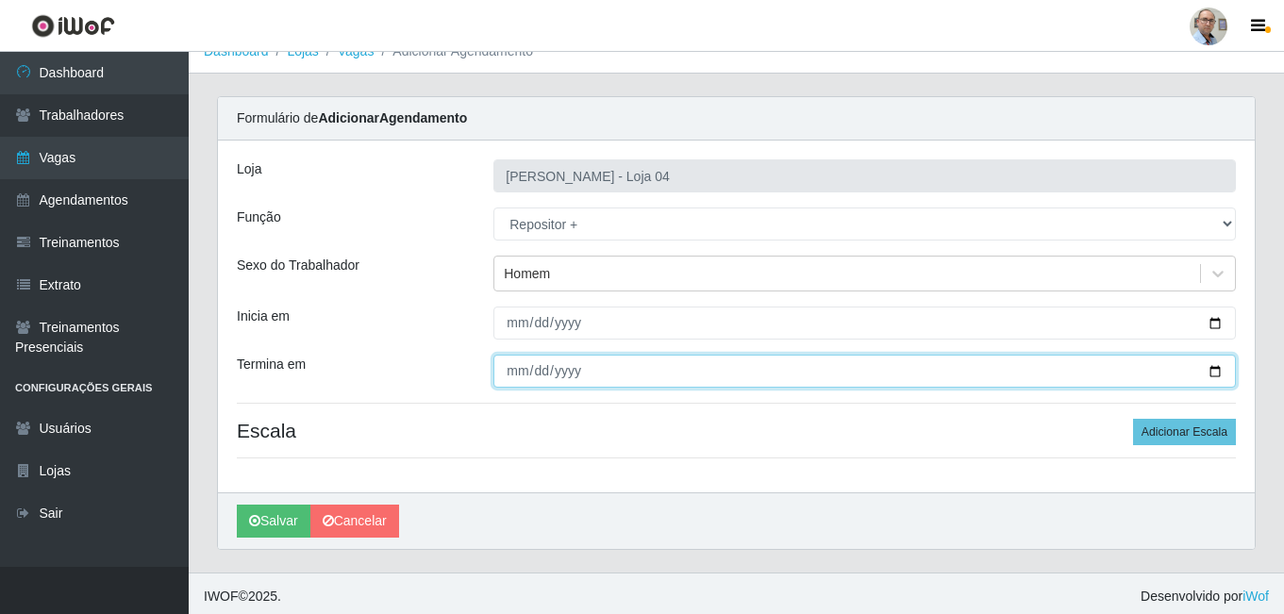
scroll to position [27, 0]
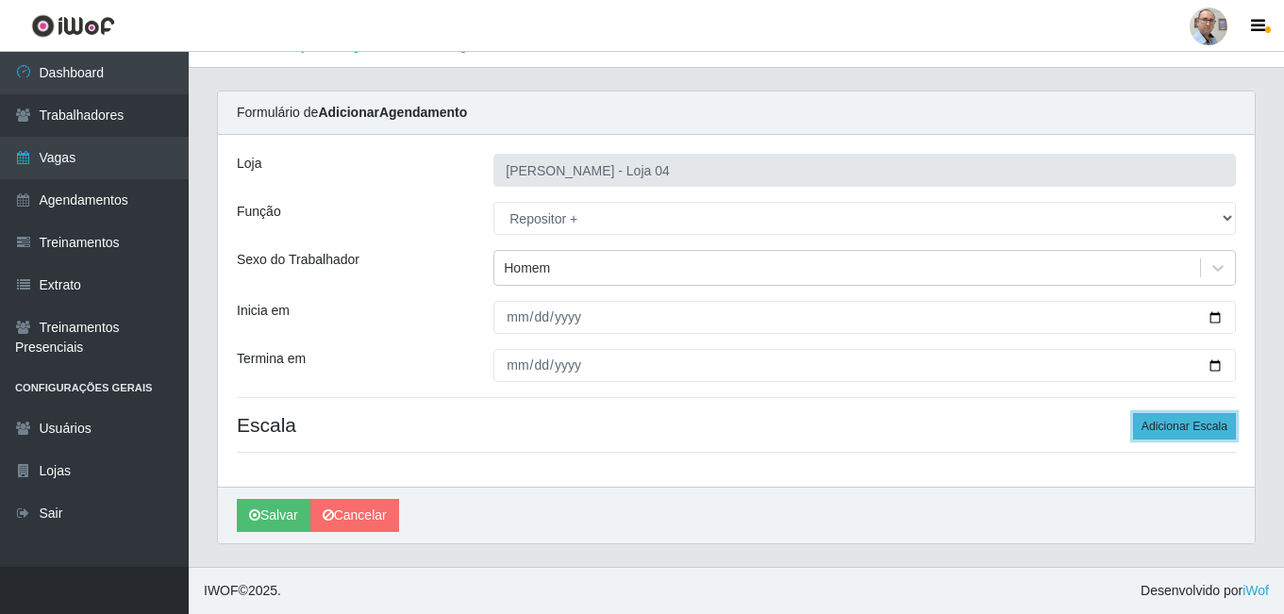
click at [1171, 413] on button "Adicionar Escala" at bounding box center [1184, 426] width 103 height 26
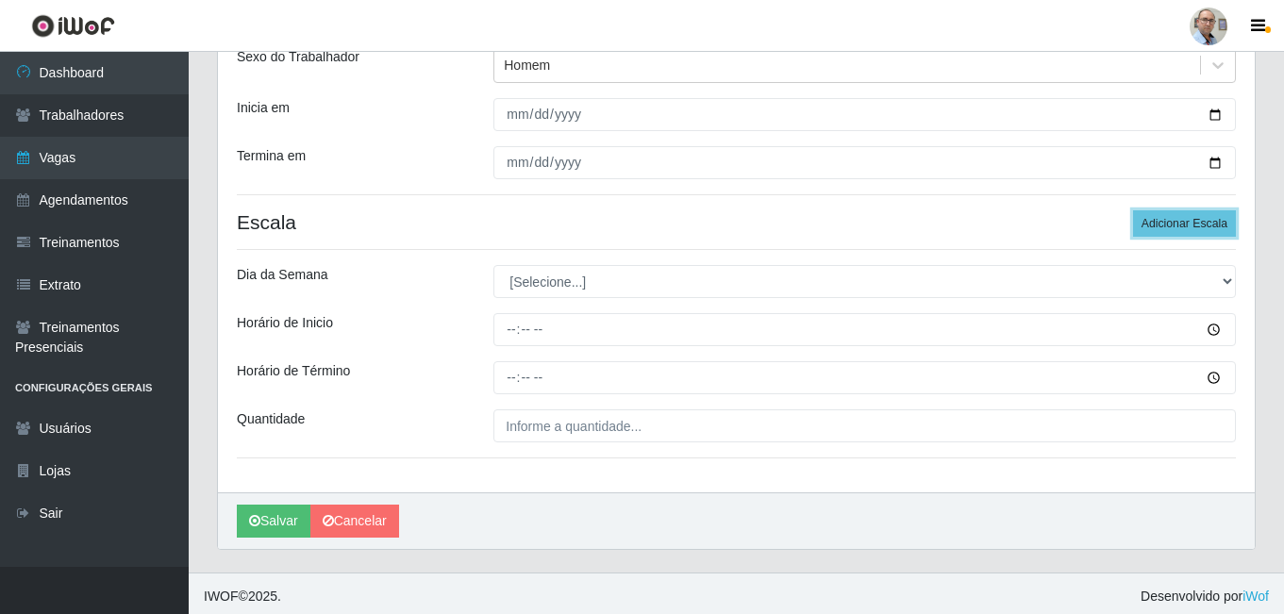
scroll to position [236, 0]
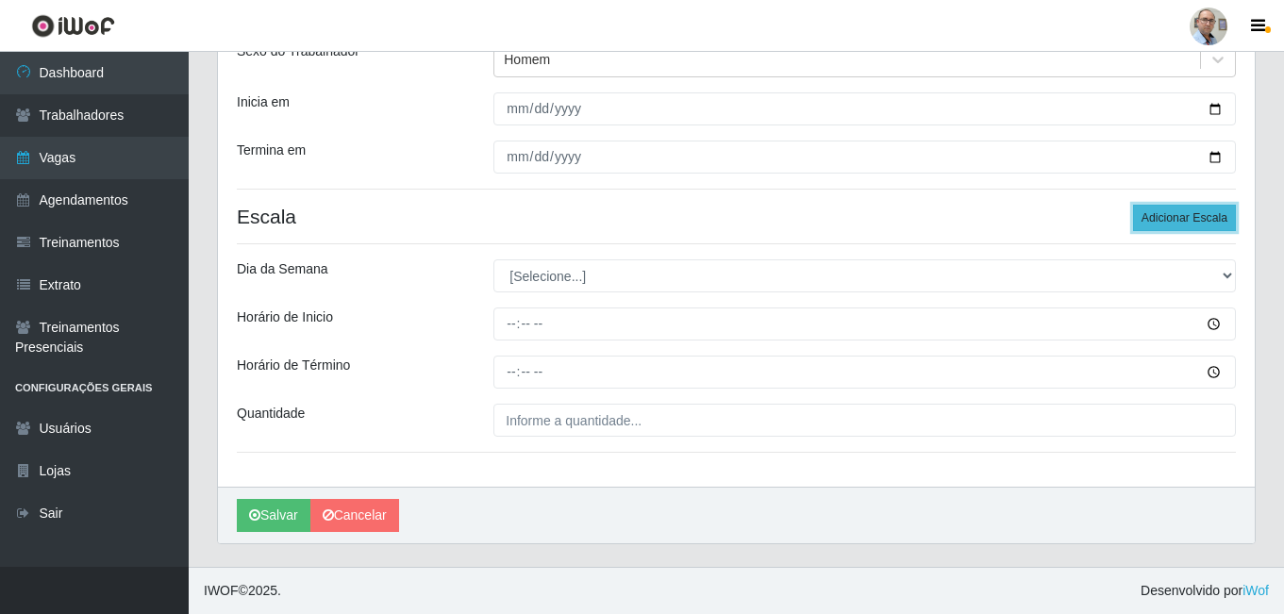
click at [1194, 212] on button "Adicionar Escala" at bounding box center [1184, 218] width 103 height 26
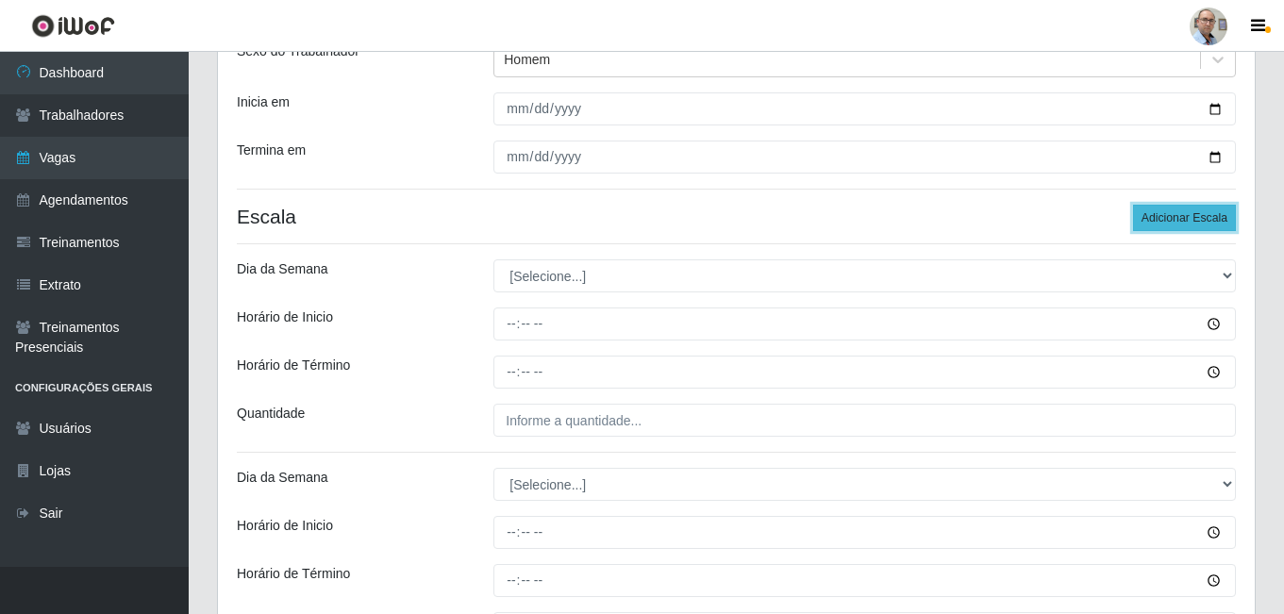
click at [1194, 212] on button "Adicionar Escala" at bounding box center [1184, 218] width 103 height 26
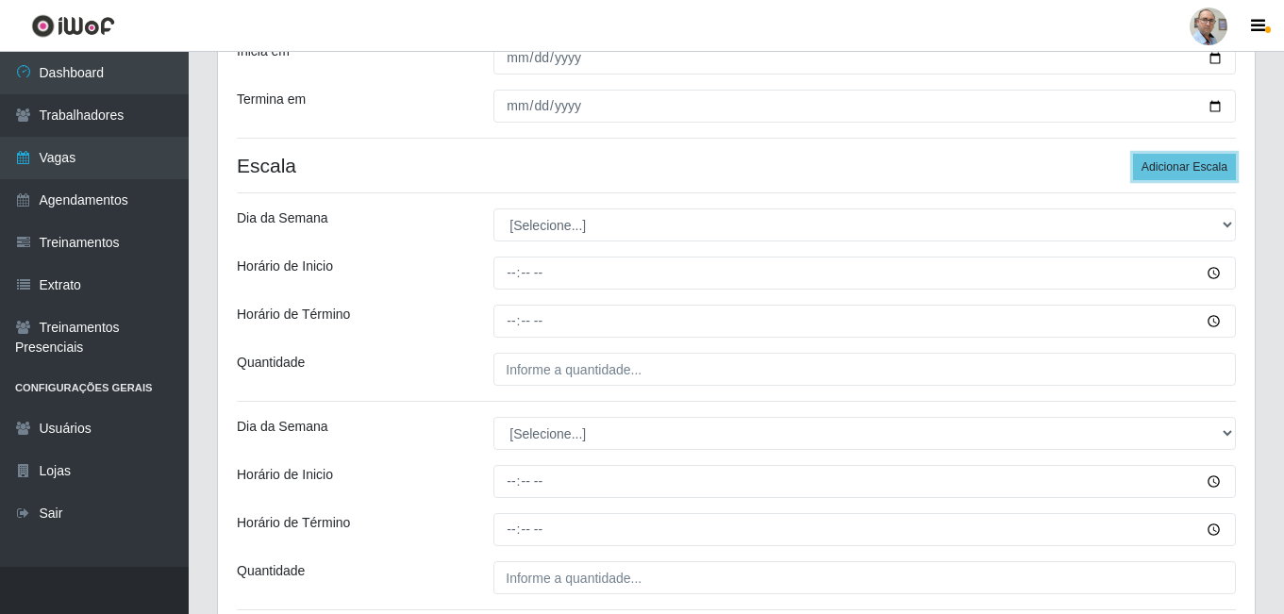
scroll to position [330, 0]
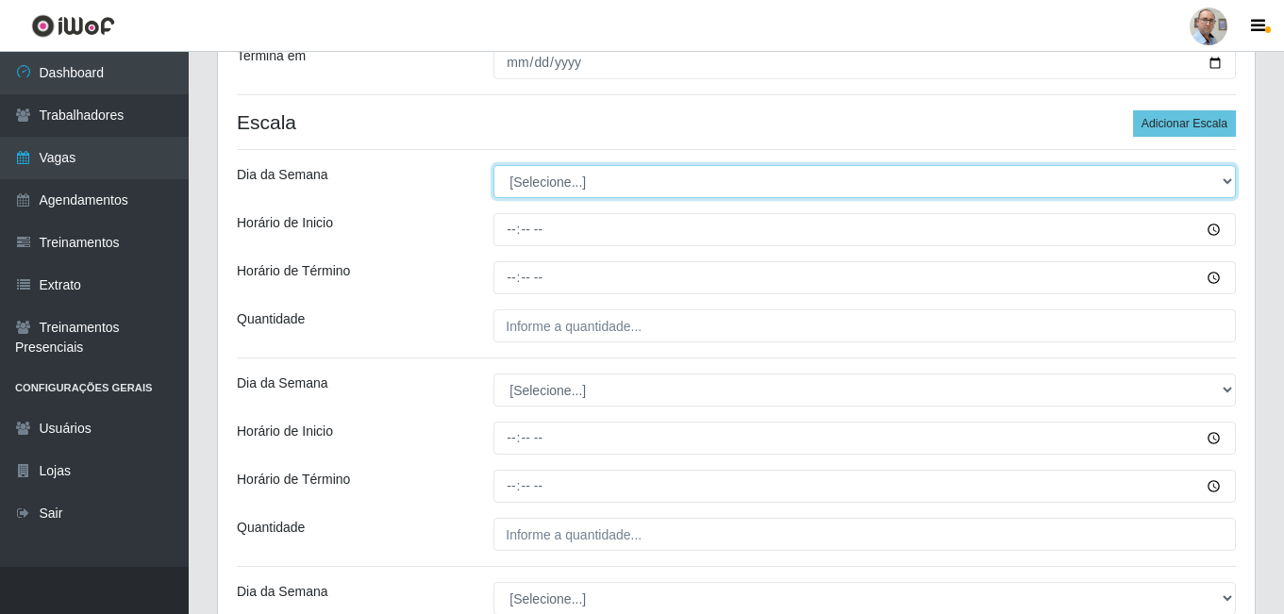
click at [544, 187] on select "[Selecione...] Segunda Terça Quarta Quinta Sexta Sábado Domingo" at bounding box center [865, 181] width 743 height 33
select select "2"
click at [494, 165] on select "[Selecione...] Segunda Terça Quarta Quinta Sexta Sábado Domingo" at bounding box center [865, 181] width 743 height 33
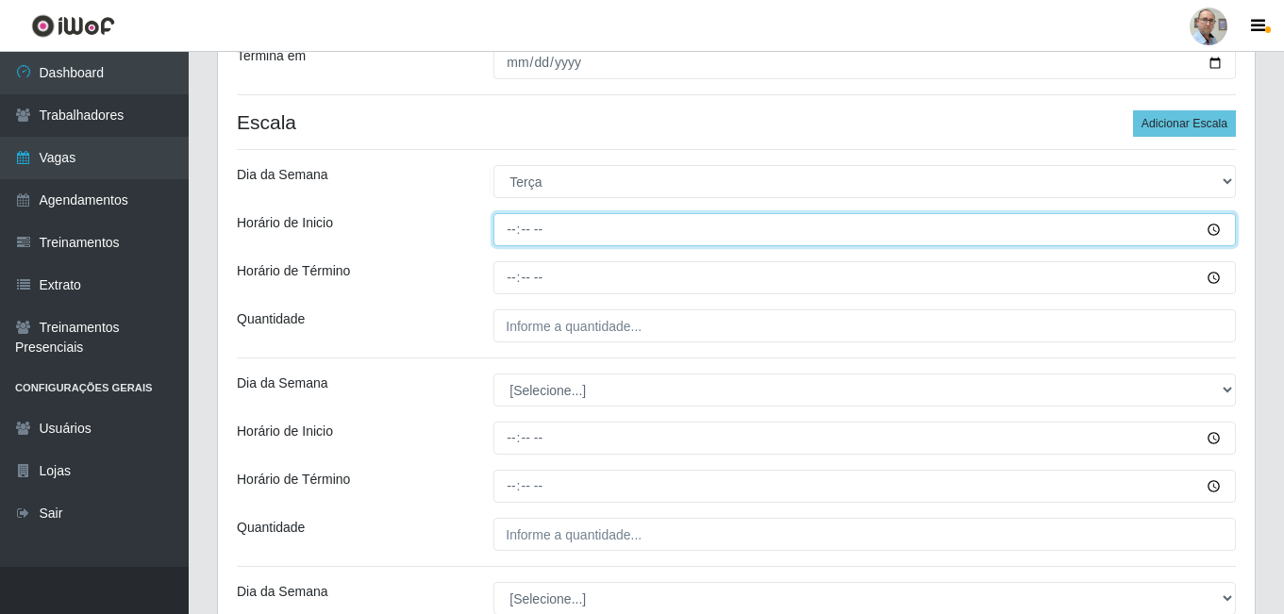
click at [496, 226] on input "Horário de Inicio" at bounding box center [865, 229] width 743 height 33
type input "23:00"
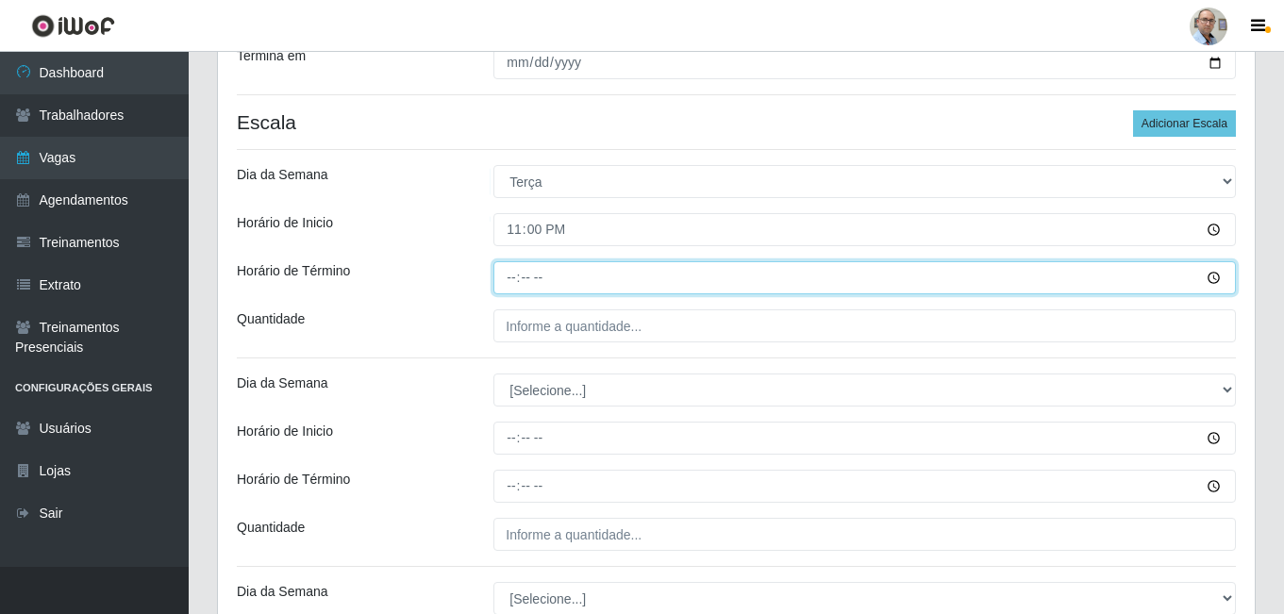
type input "05:00"
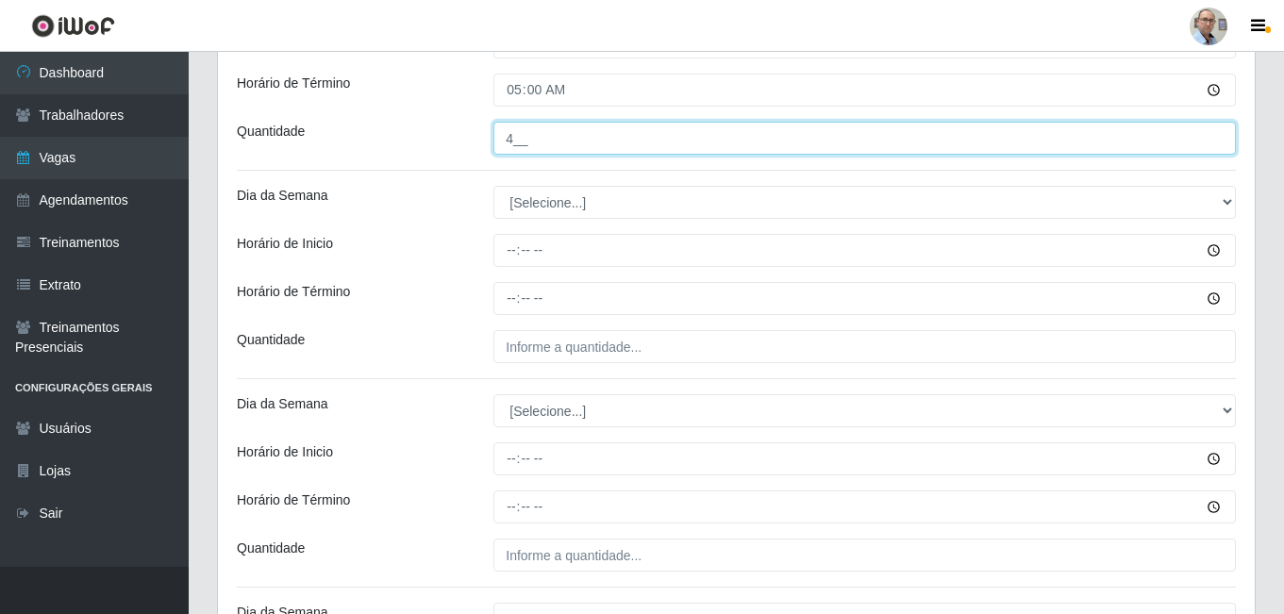
scroll to position [519, 0]
type input "4__"
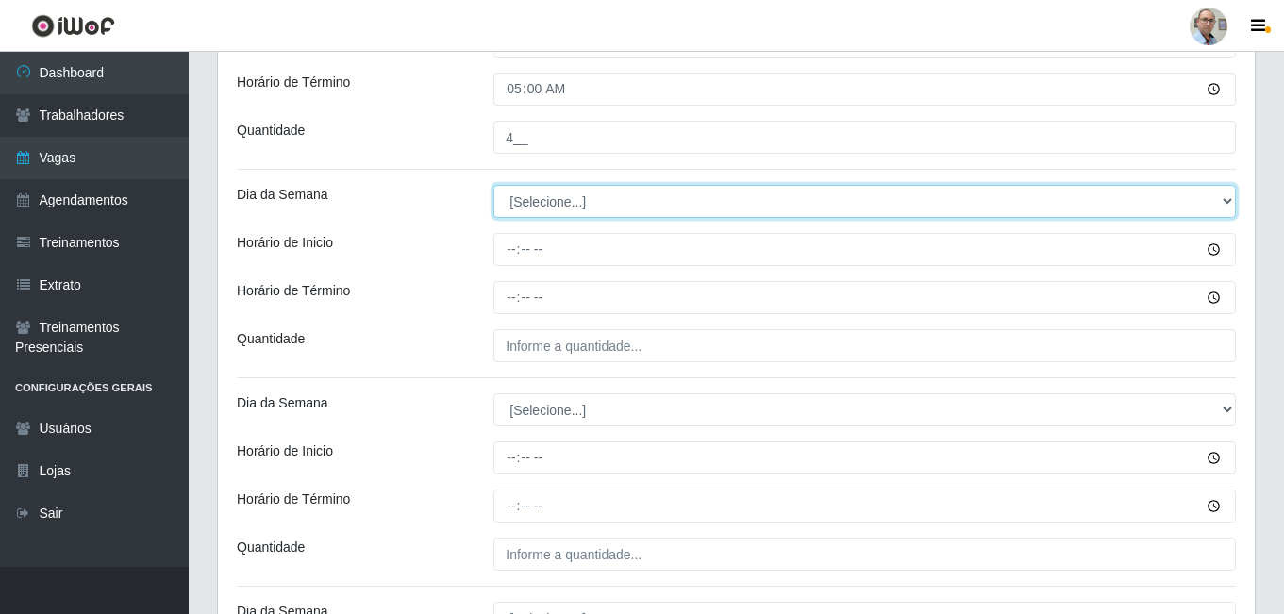
click at [517, 201] on select "[Selecione...] Segunda Terça Quarta Quinta Sexta Sábado Domingo" at bounding box center [865, 201] width 743 height 33
select select "3"
click at [494, 185] on select "[Selecione...] Segunda Terça Quarta Quinta Sexta Sábado Domingo" at bounding box center [865, 201] width 743 height 33
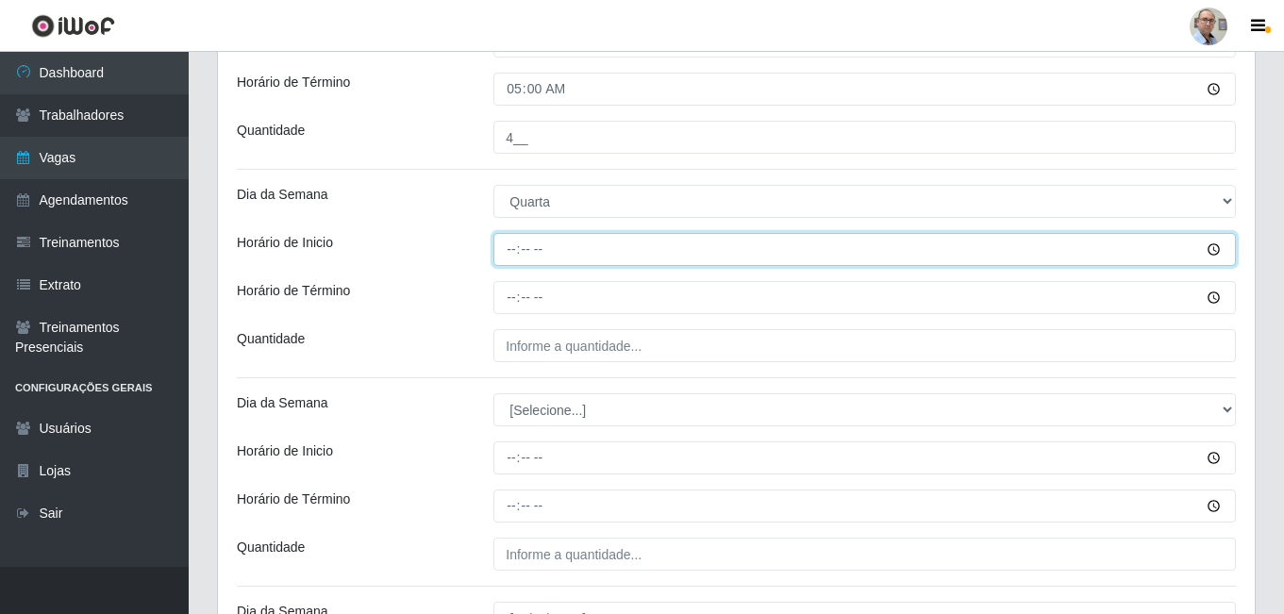
click at [502, 254] on input "Horário de Inicio" at bounding box center [865, 249] width 743 height 33
type input "23:00"
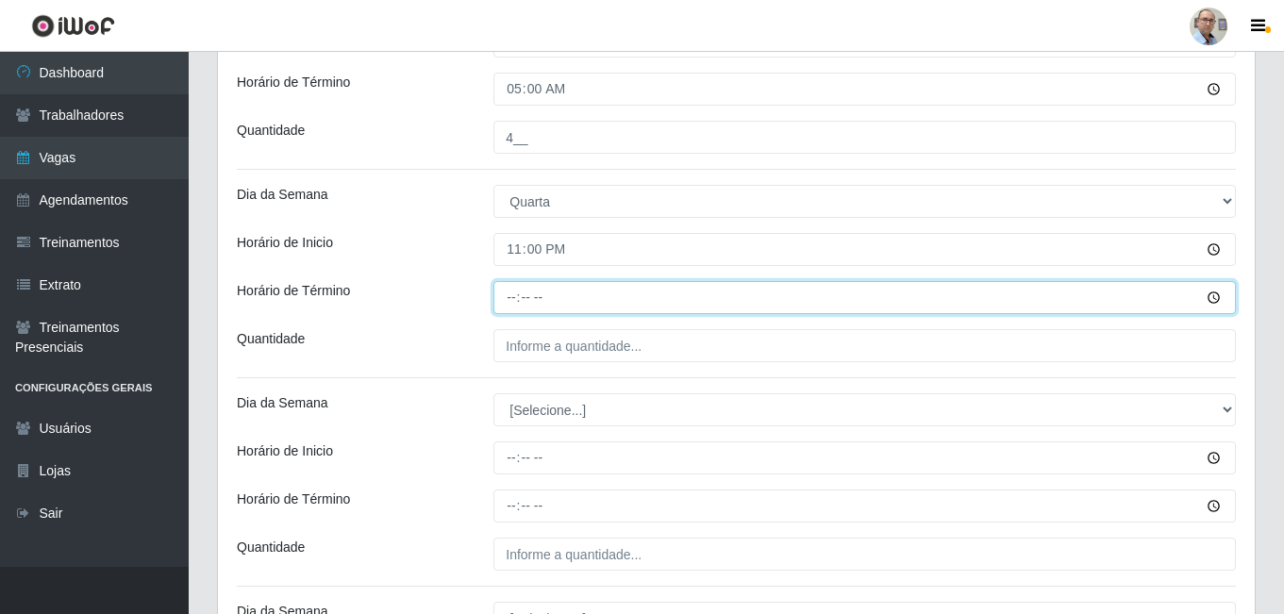
type input "05:00"
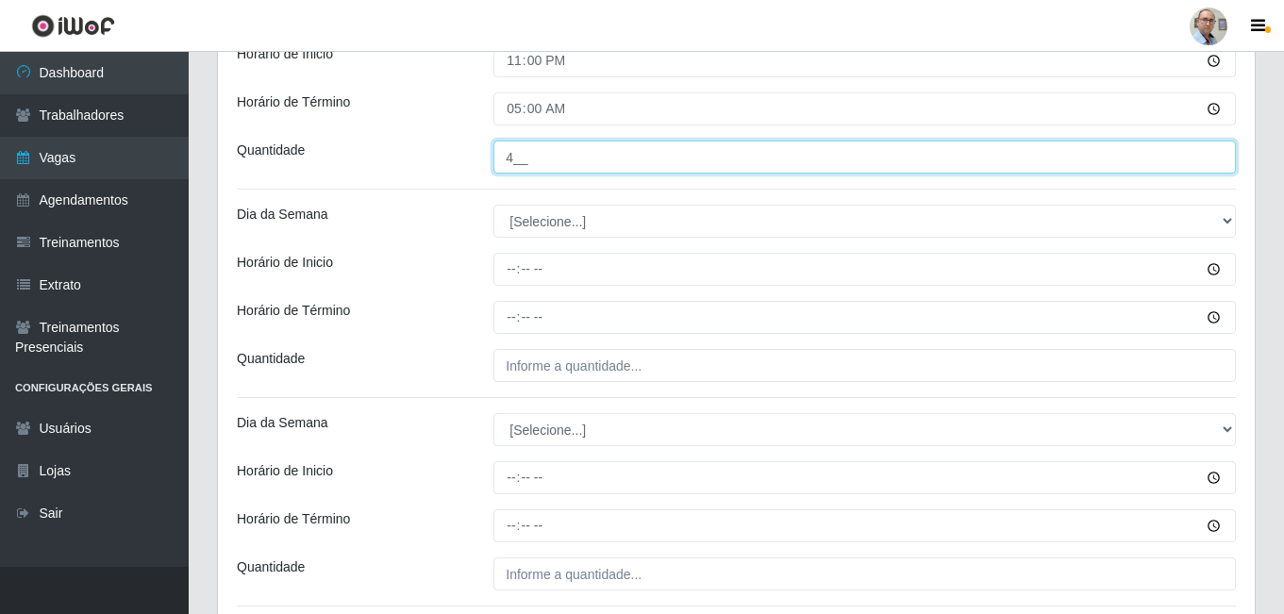
scroll to position [613, 0]
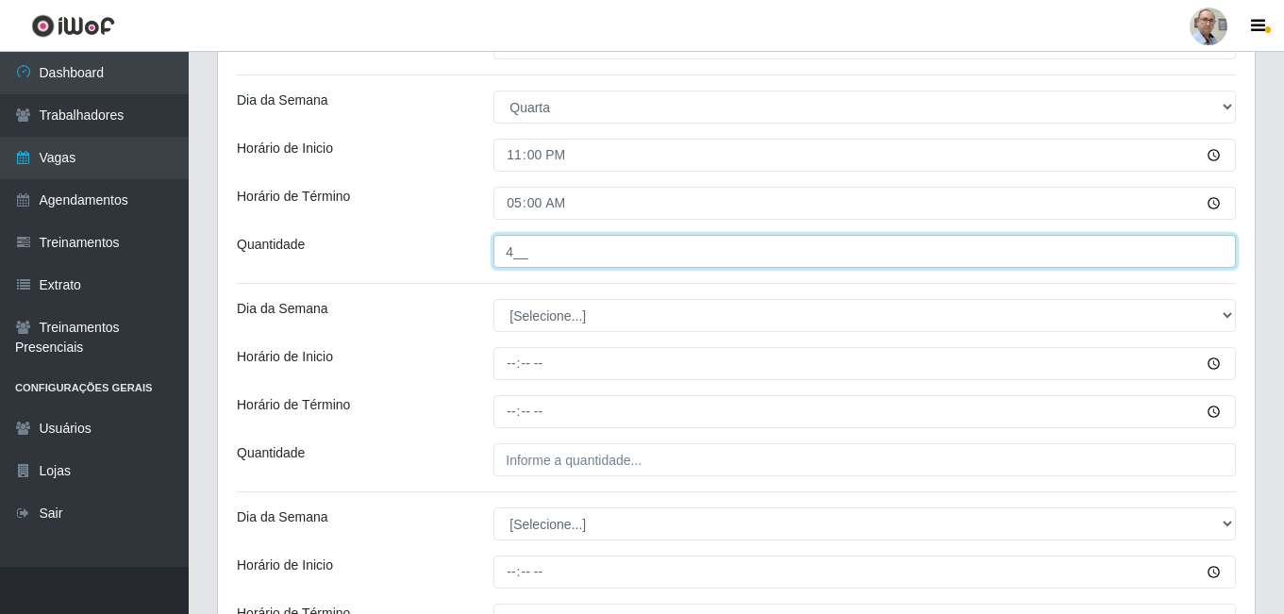
type input "4__"
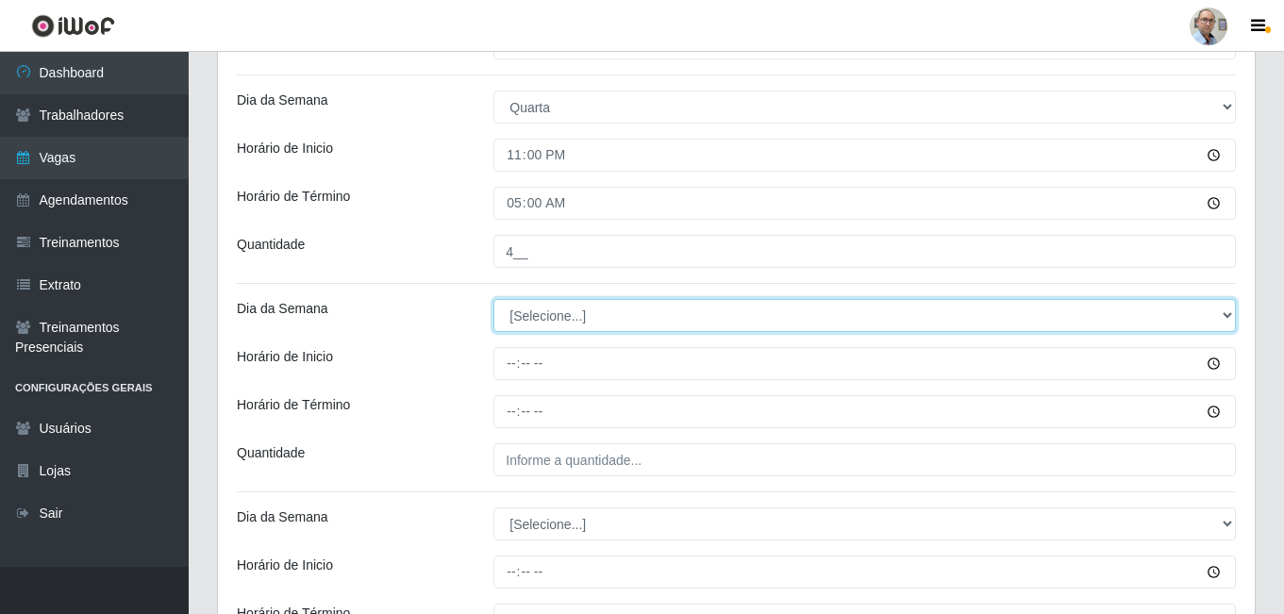
click at [529, 308] on select "[Selecione...] Segunda Terça Quarta Quinta Sexta Sábado Domingo" at bounding box center [865, 315] width 743 height 33
select select "4"
click at [494, 299] on select "[Selecione...] Segunda Terça Quarta Quinta Sexta Sábado Domingo" at bounding box center [865, 315] width 743 height 33
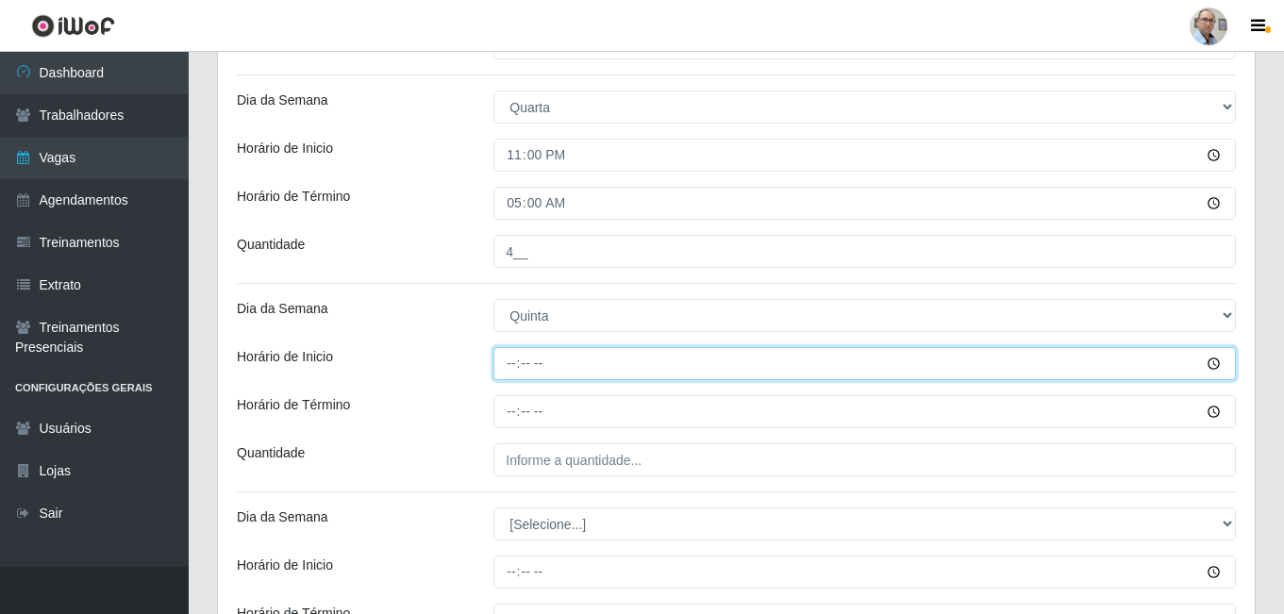
click at [506, 359] on input "Horário de Inicio" at bounding box center [865, 363] width 743 height 33
type input "23:00"
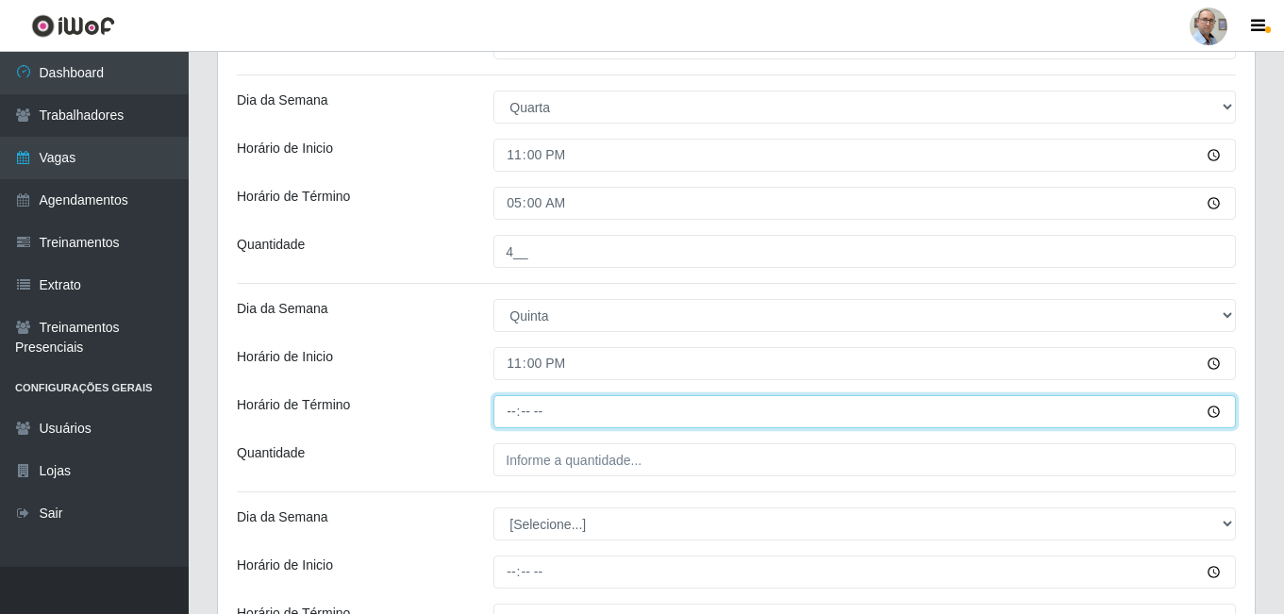
type input "05:00"
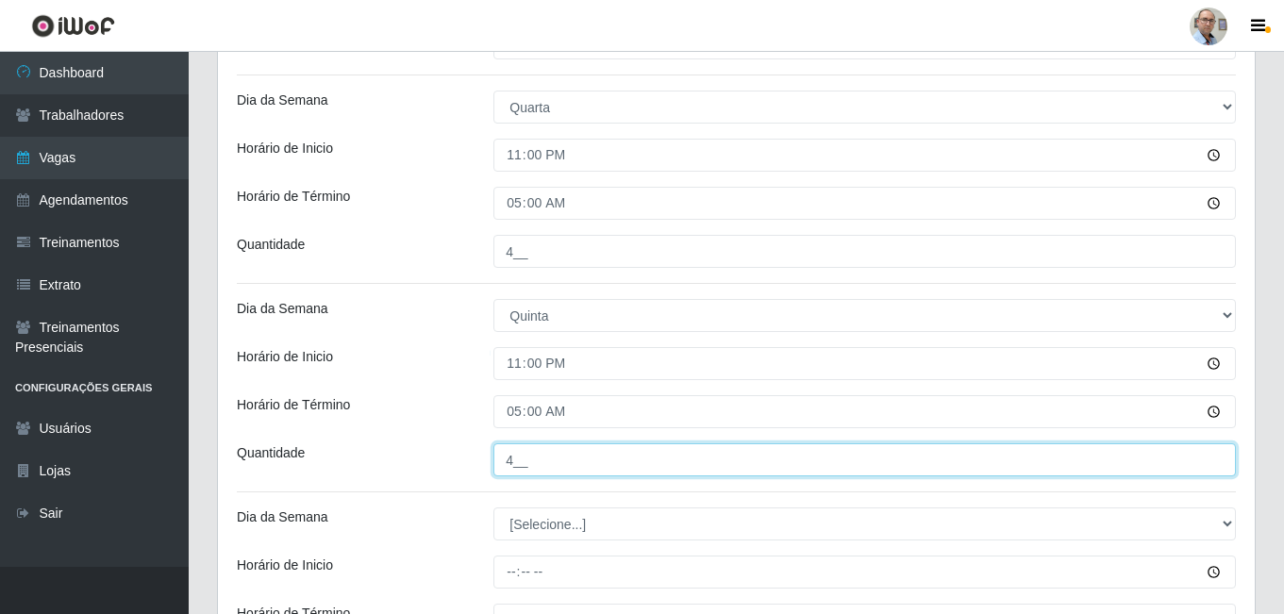
scroll to position [802, 0]
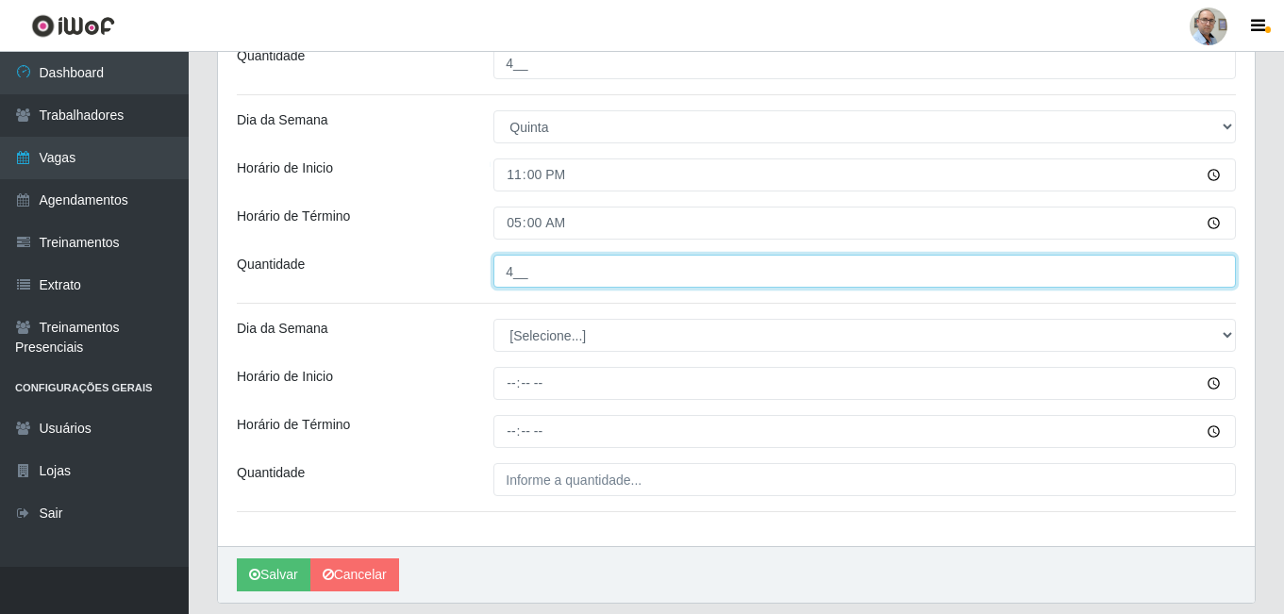
type input "4__"
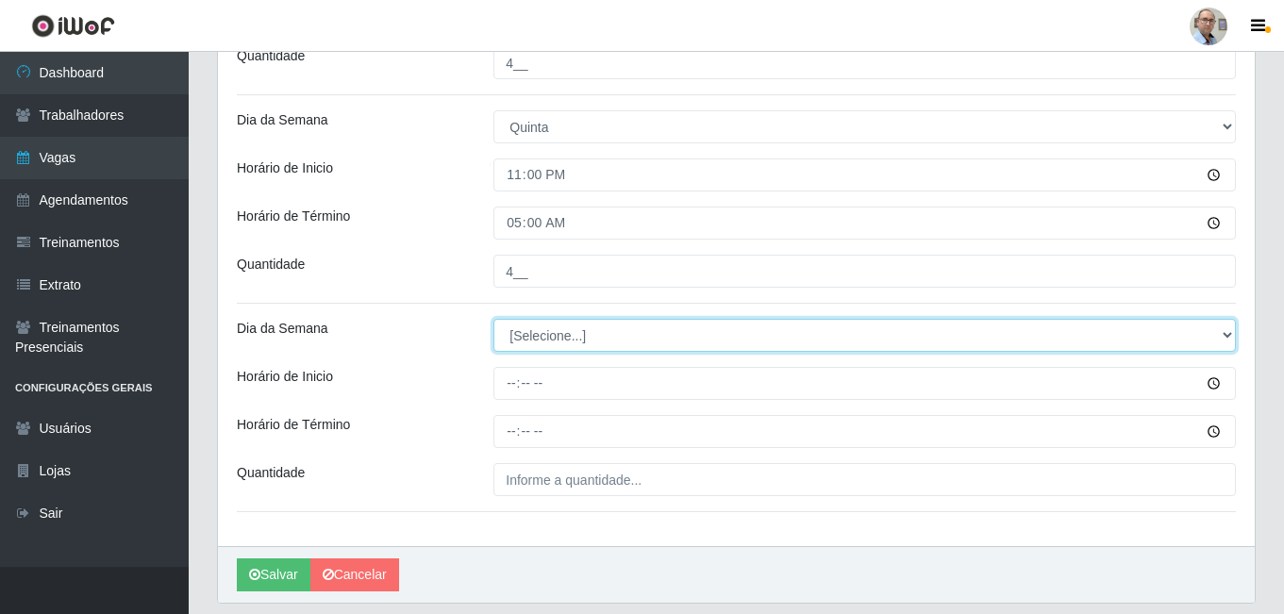
click at [523, 334] on select "[Selecione...] Segunda Terça Quarta Quinta Sexta Sábado Domingo" at bounding box center [865, 335] width 743 height 33
select select "5"
click at [494, 319] on select "[Selecione...] Segunda Terça Quarta Quinta Sexta Sábado Domingo" at bounding box center [865, 335] width 743 height 33
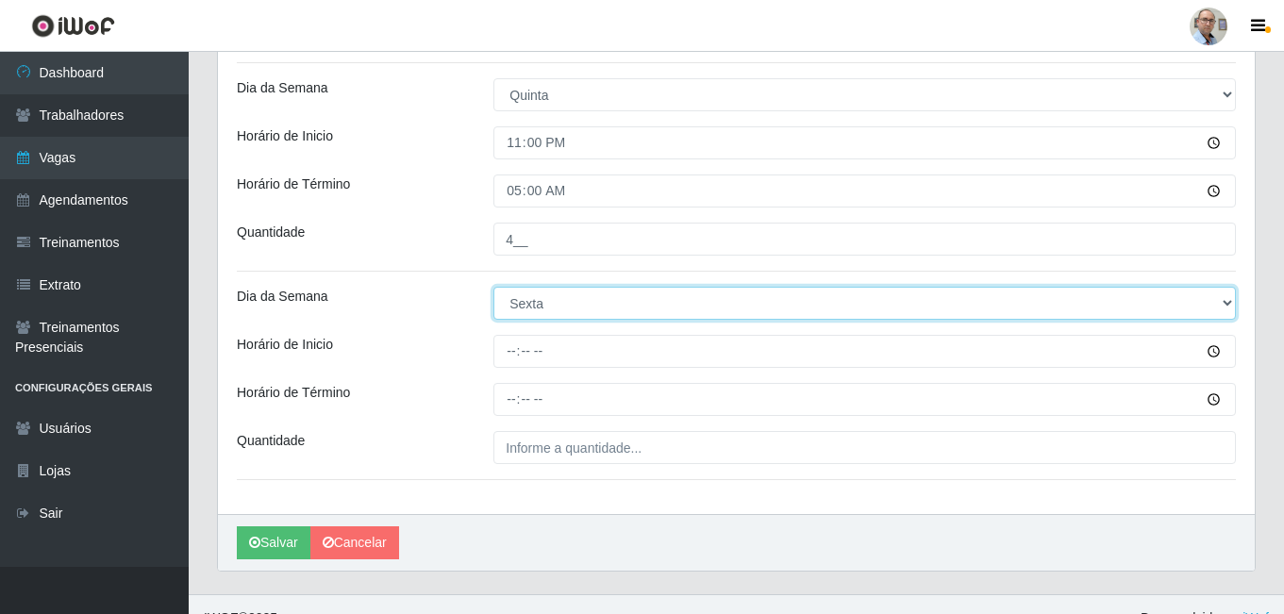
scroll to position [862, 0]
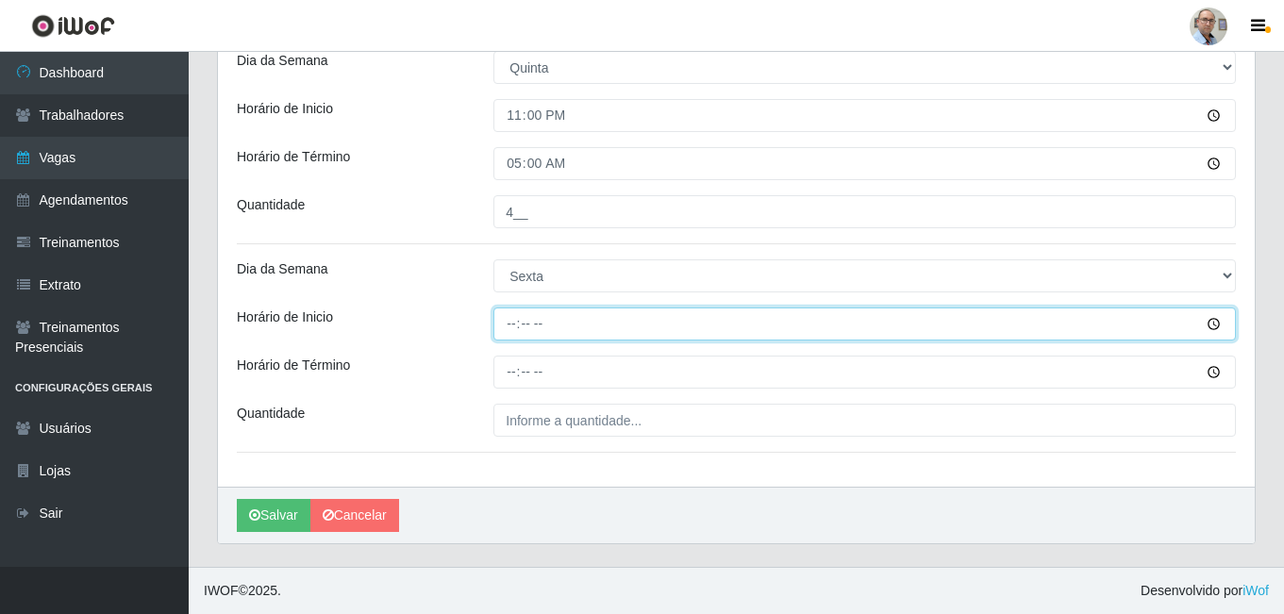
click at [511, 326] on input "Horário de Inicio" at bounding box center [865, 324] width 743 height 33
type input "23:00"
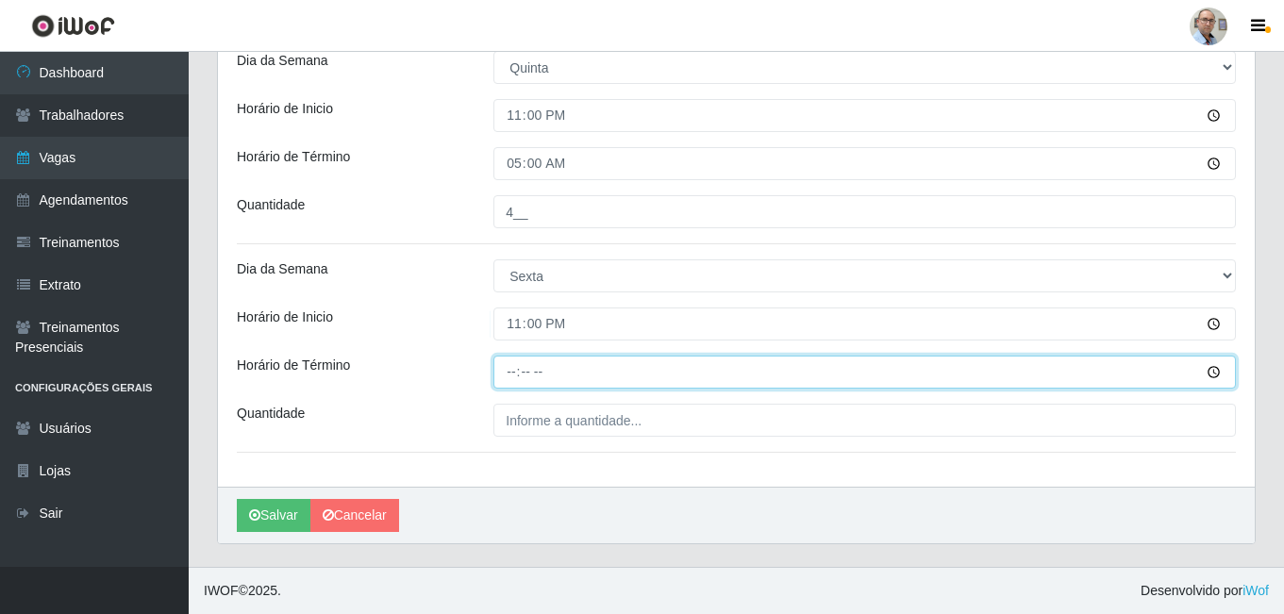
type input "05:00"
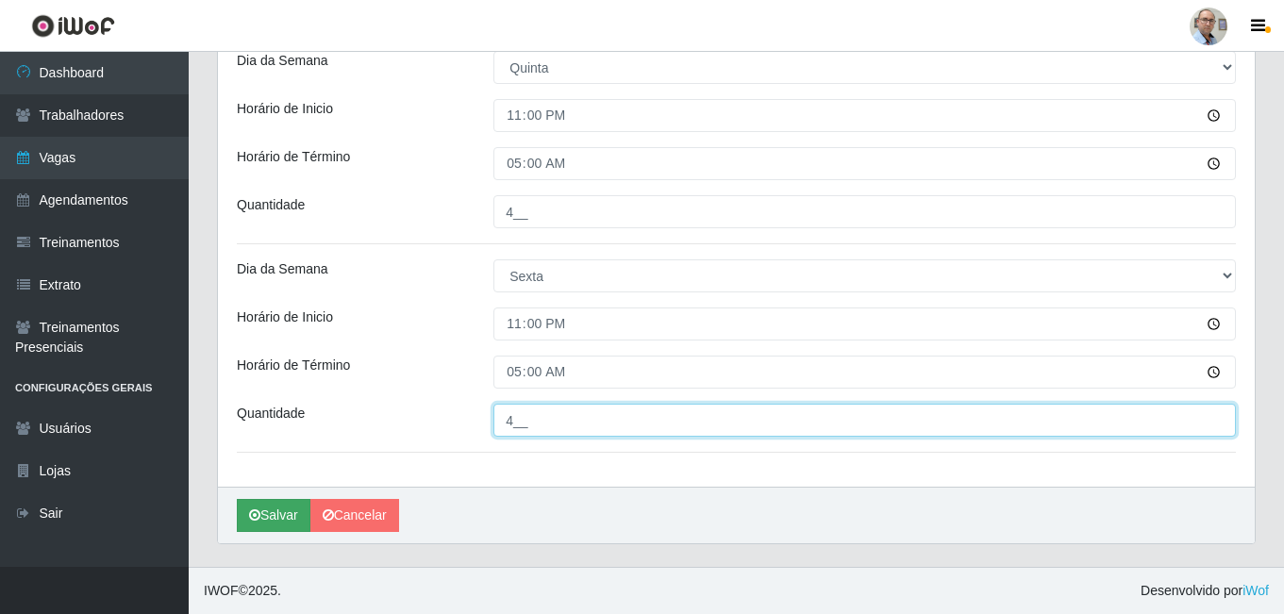
type input "4__"
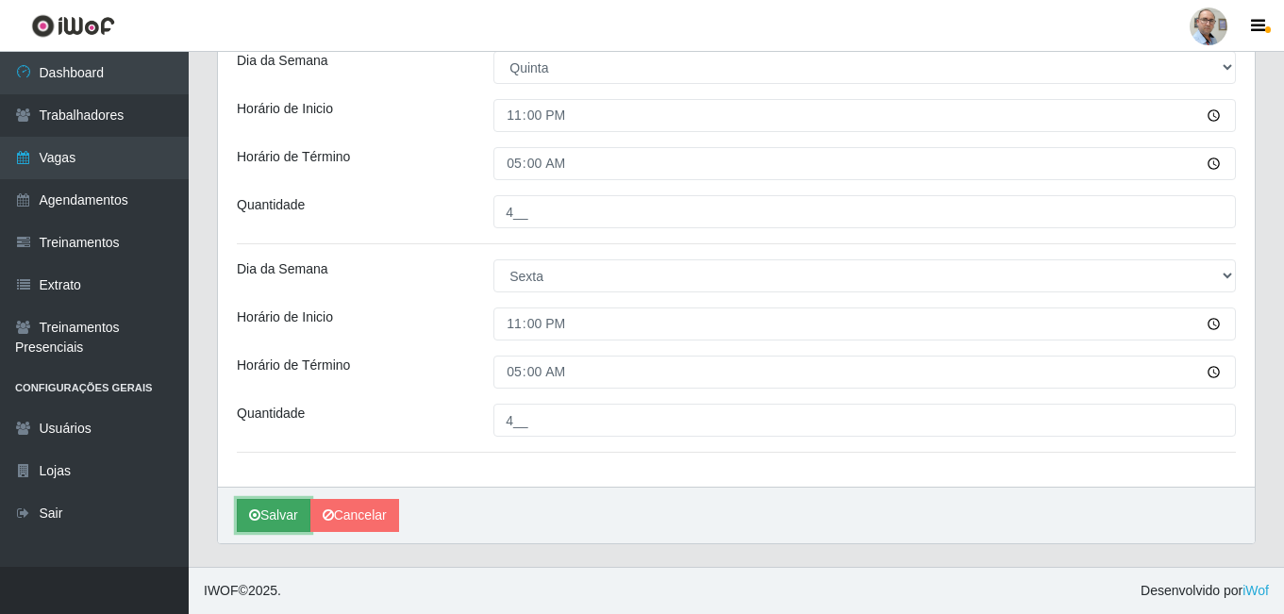
click at [272, 515] on button "Salvar" at bounding box center [274, 515] width 74 height 33
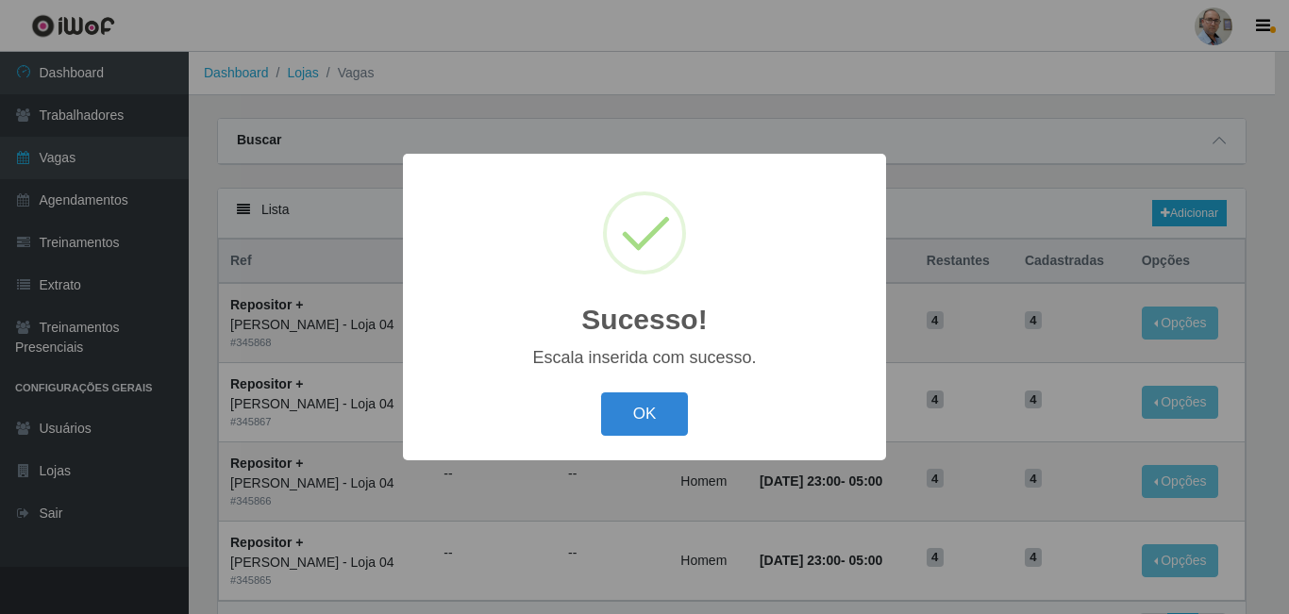
click at [649, 393] on div "OK Cancel" at bounding box center [644, 414] width 445 height 54
click at [629, 419] on button "OK" at bounding box center [645, 415] width 88 height 44
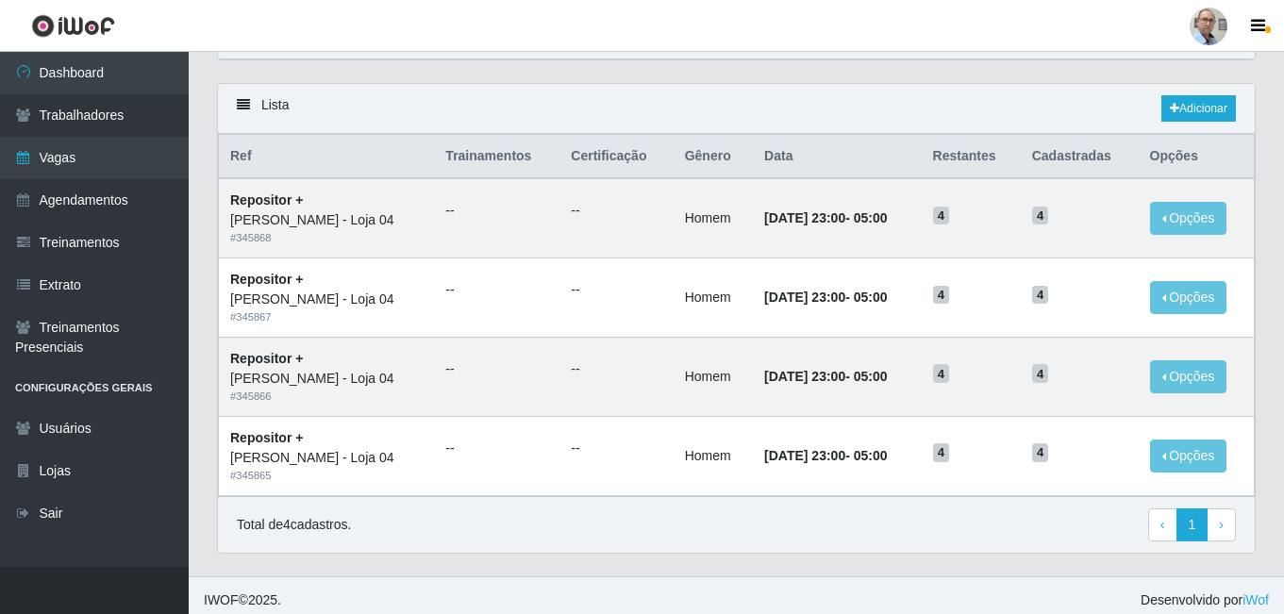
scroll to position [115, 0]
